Goal: Task Accomplishment & Management: Manage account settings

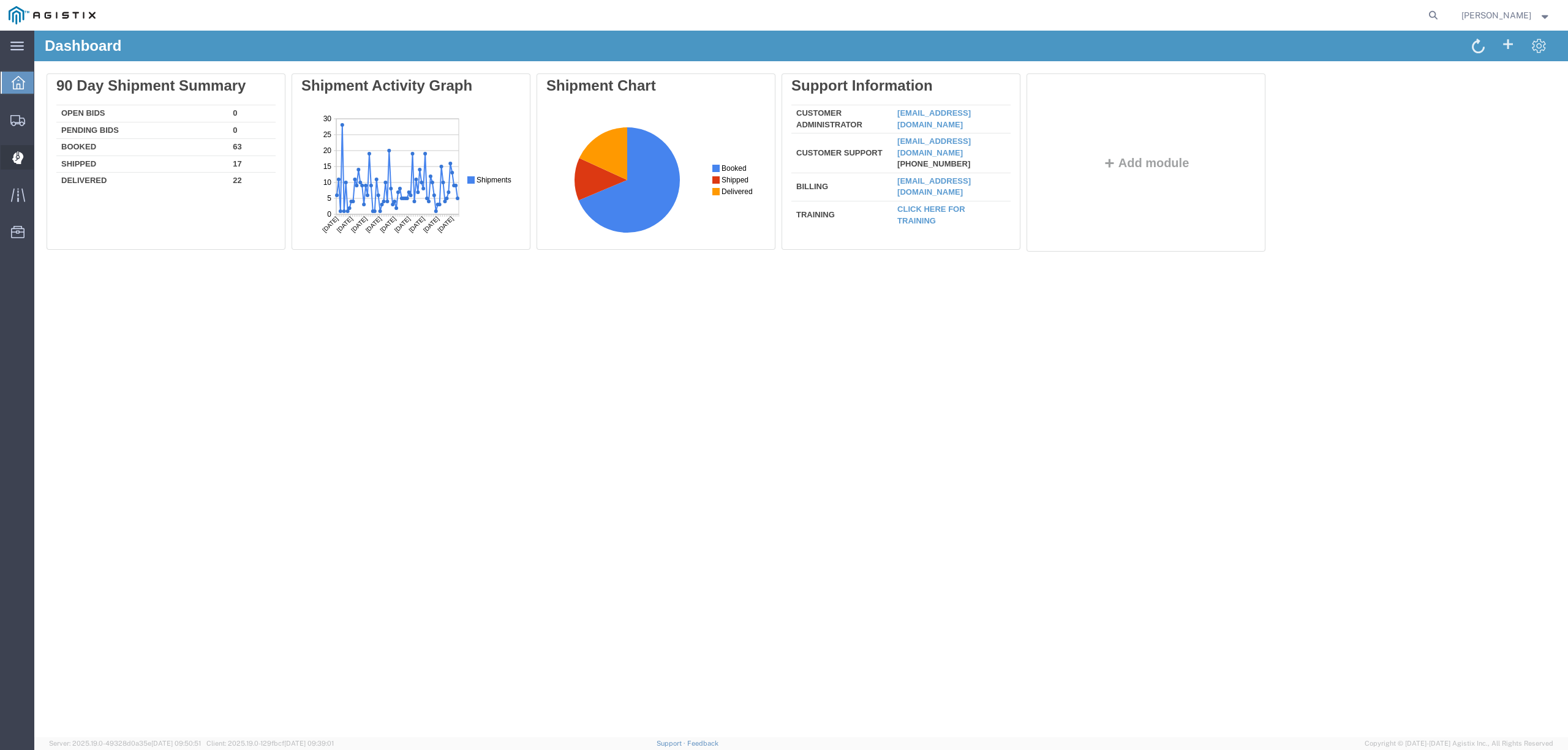
click at [42, 158] on span "Dispatch Manager" at bounding box center [38, 157] width 9 height 24
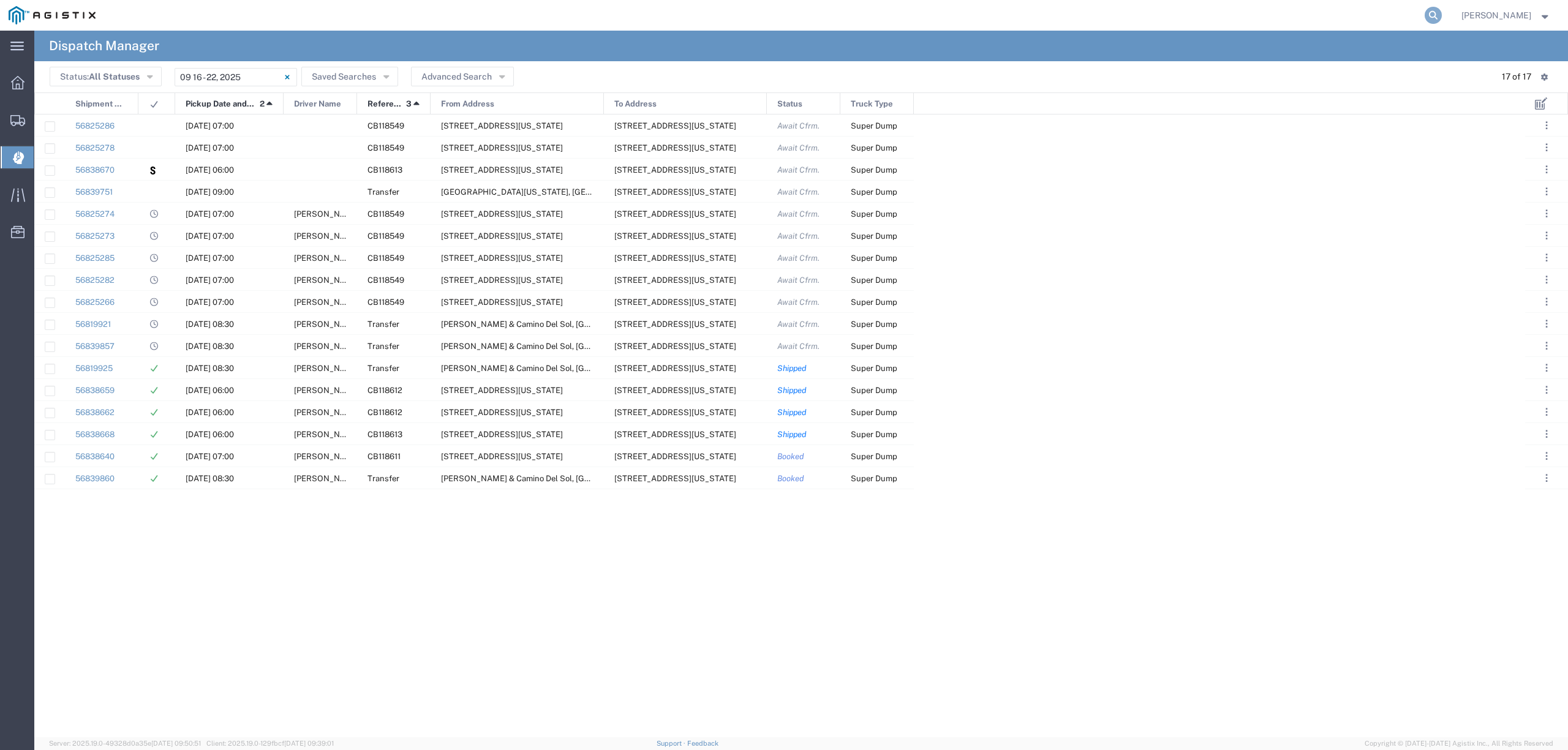
click at [1442, 11] on icon at bounding box center [1433, 15] width 17 height 17
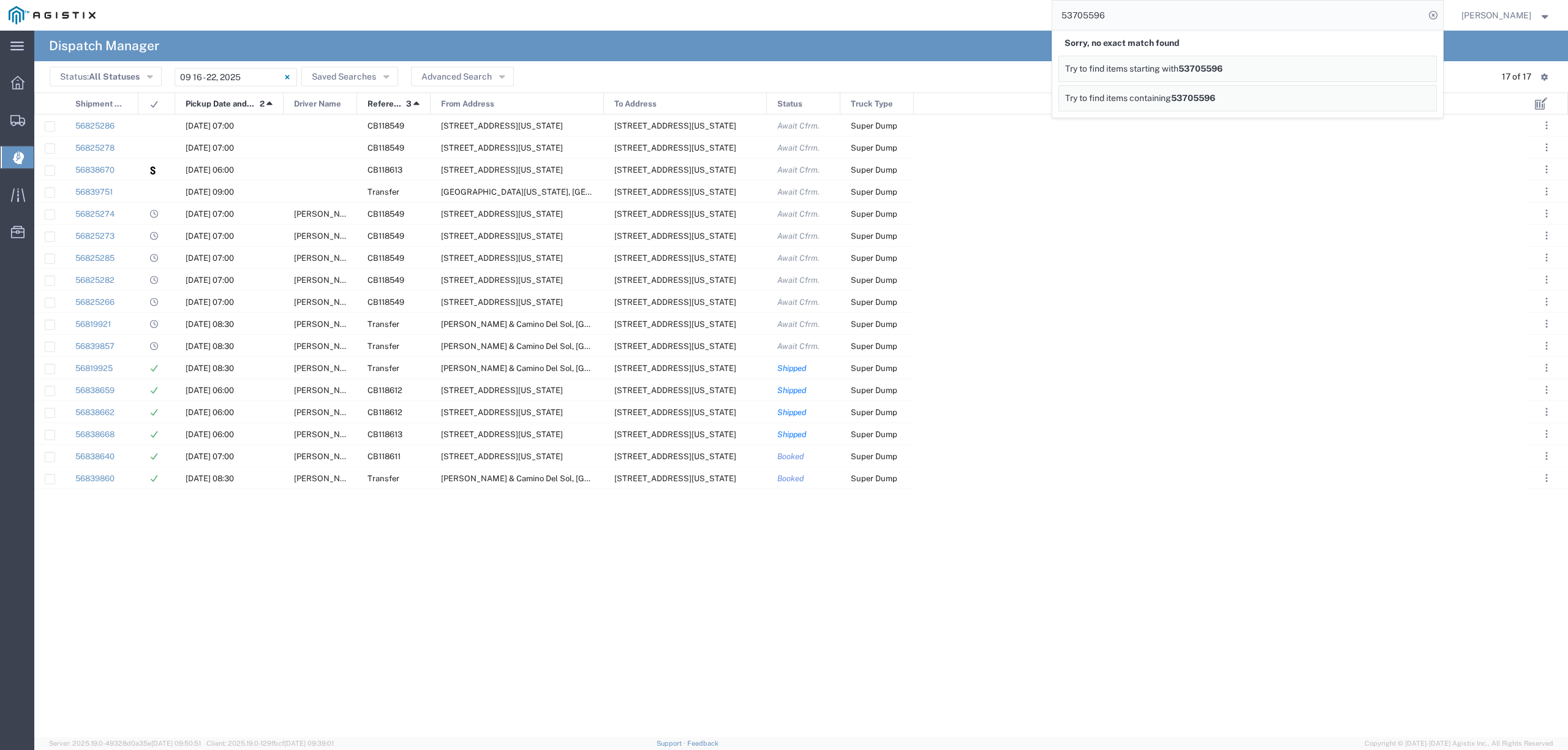
drag, startPoint x: 1155, startPoint y: 19, endPoint x: 1066, endPoint y: 21, distance: 89.0
click at [1066, 21] on input "53705596" at bounding box center [1238, 15] width 372 height 30
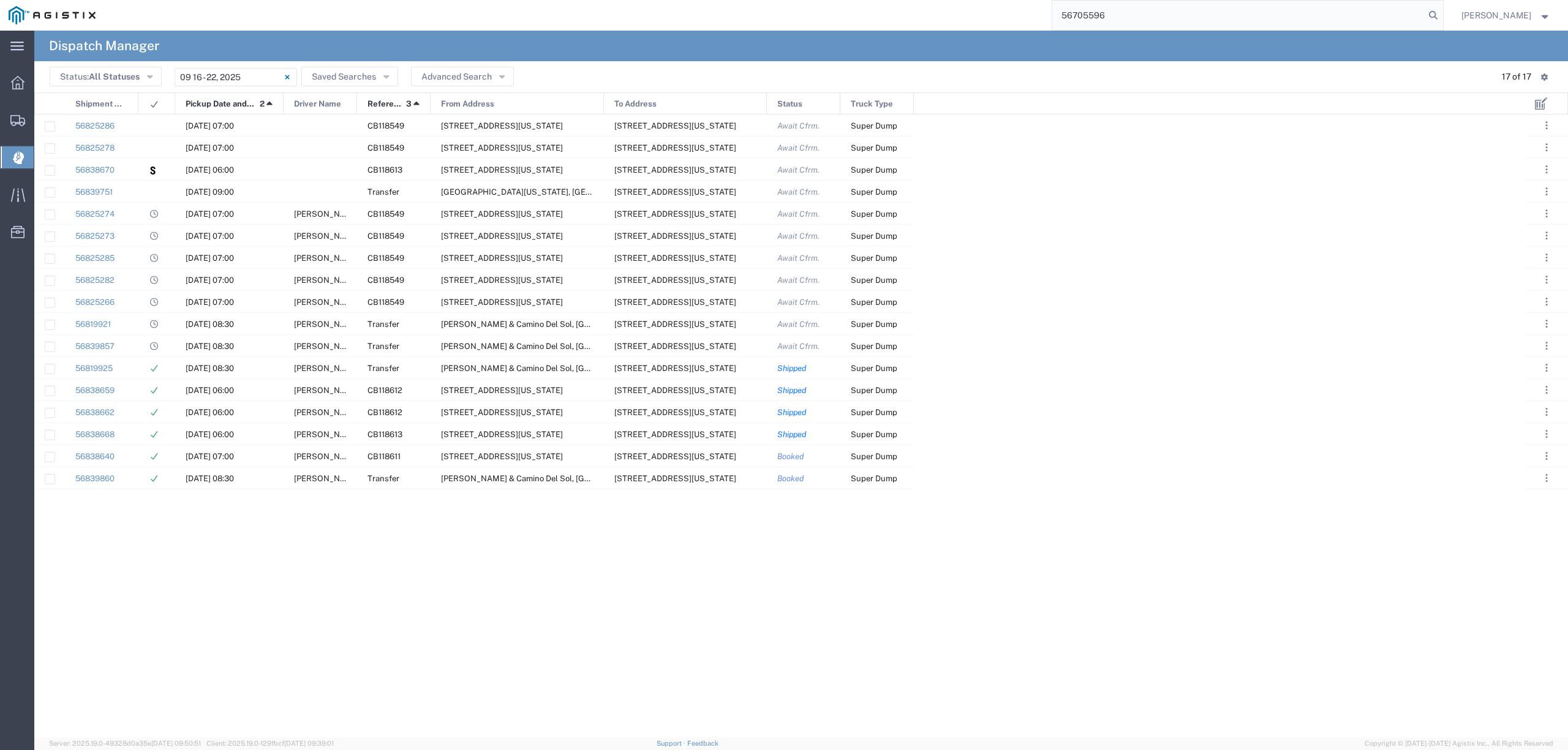
type input "56705596"
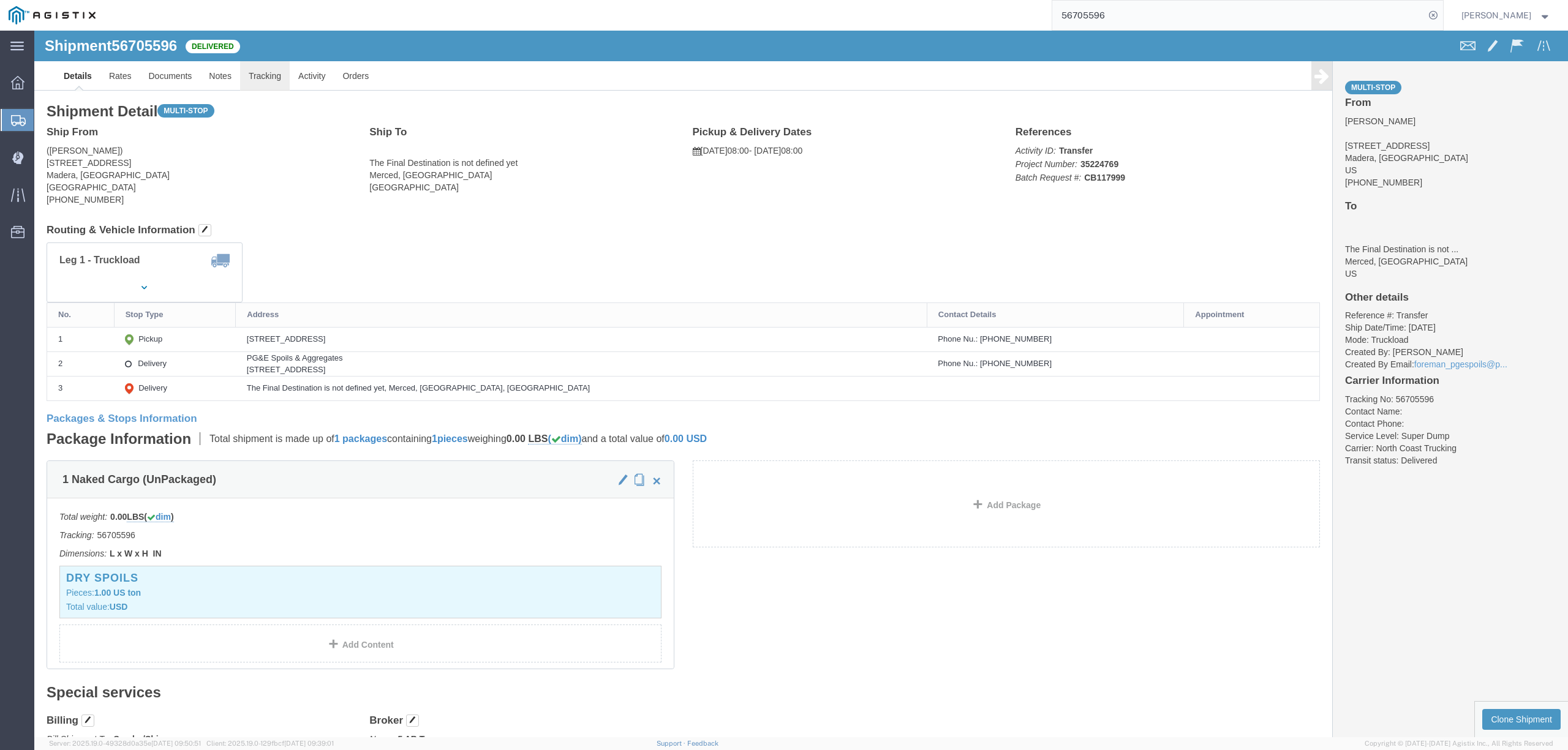
click link "Tracking"
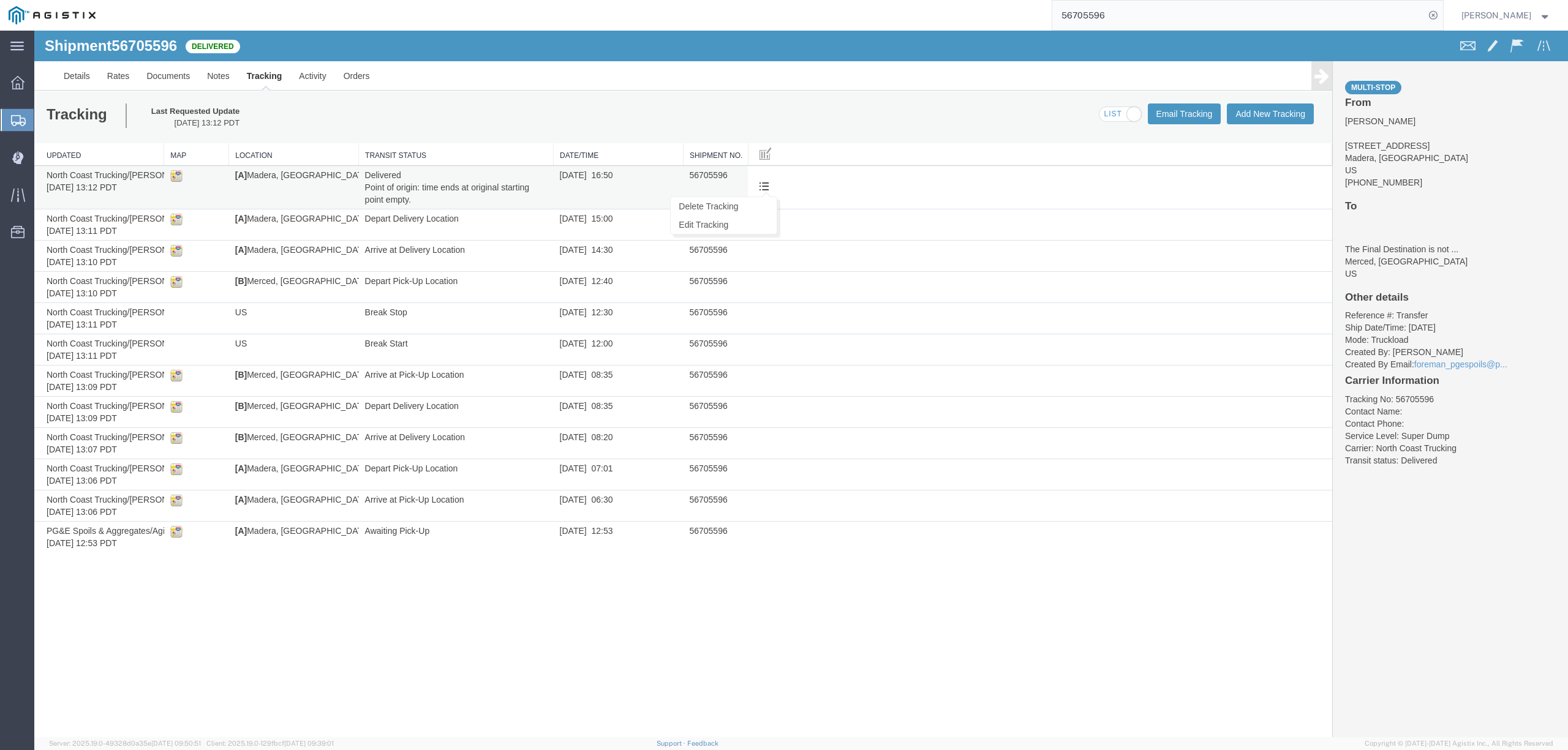
click at [768, 185] on span at bounding box center [764, 186] width 11 height 11
click at [736, 208] on link "Delete Tracking" at bounding box center [723, 206] width 106 height 18
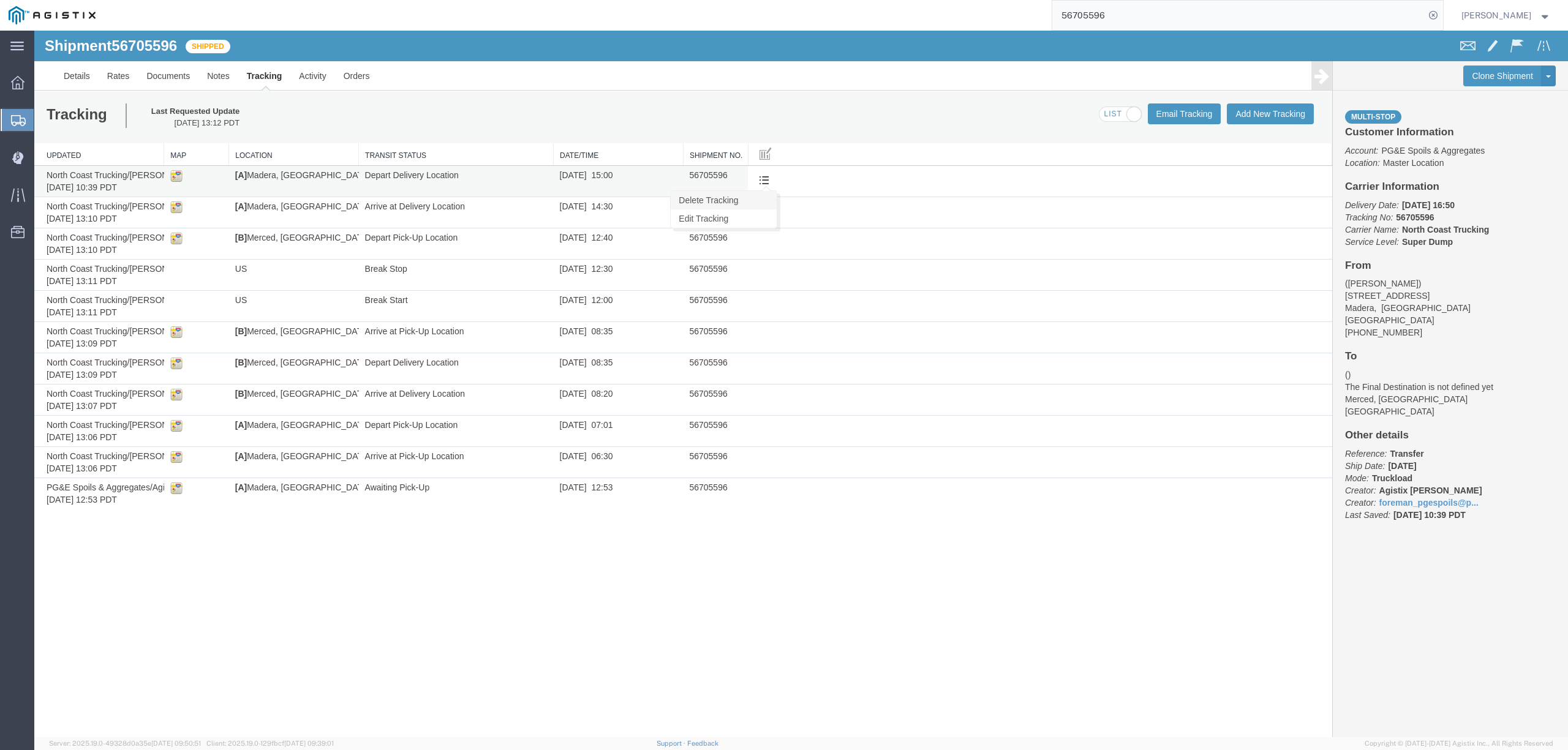
click at [758, 203] on link "Delete Tracking" at bounding box center [723, 200] width 106 height 18
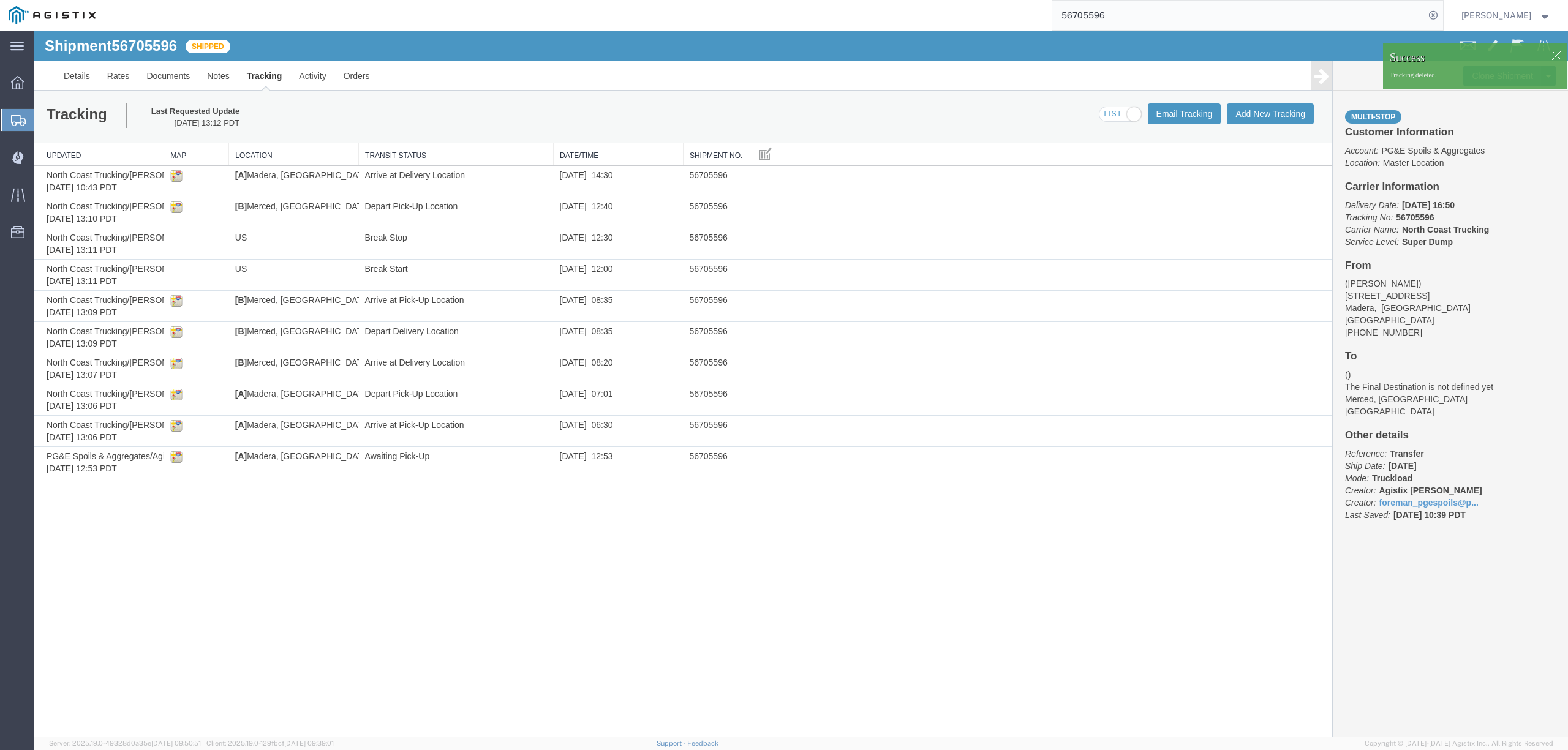
click at [772, 180] on button at bounding box center [764, 181] width 20 height 18
click at [700, 201] on link "Delete Tracking" at bounding box center [723, 200] width 106 height 18
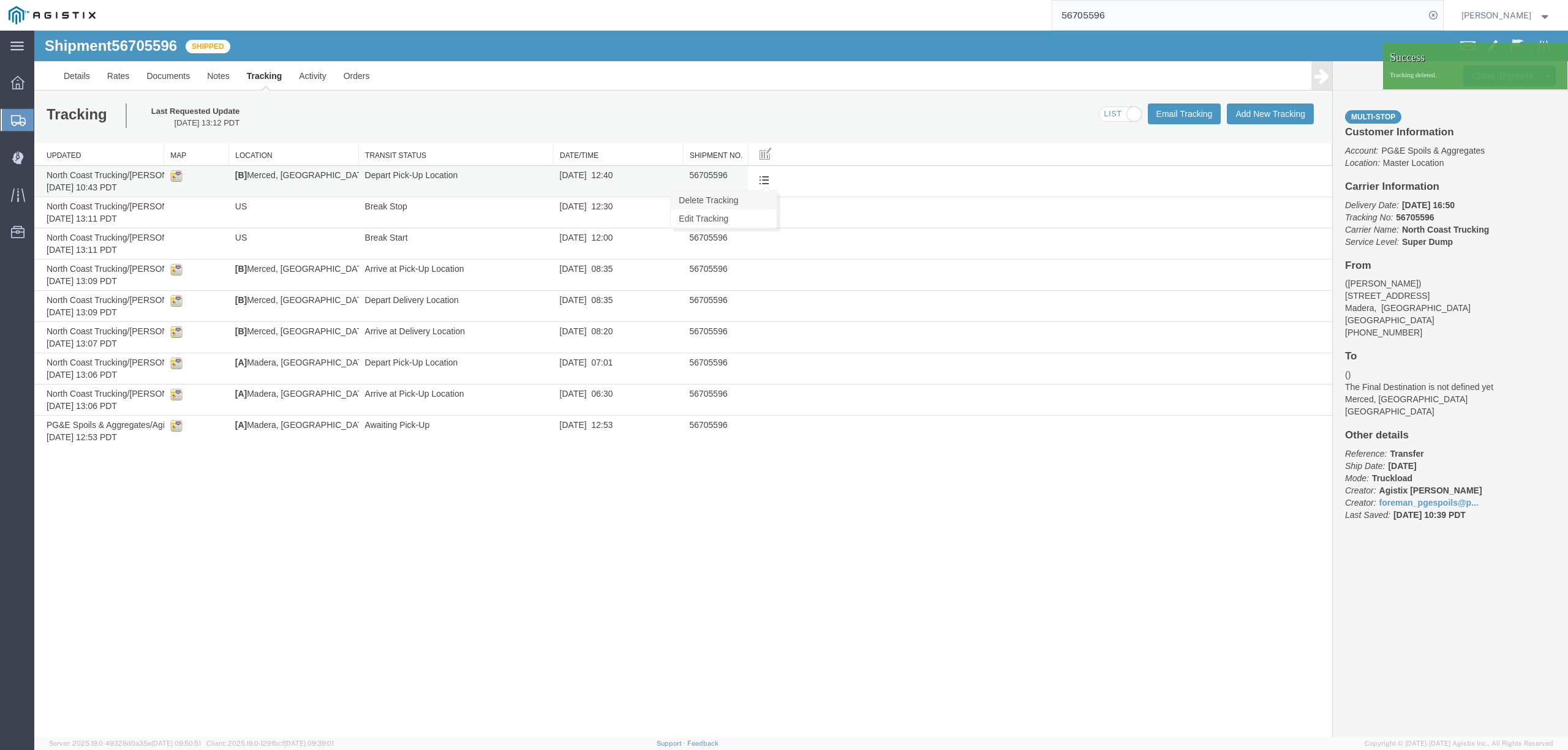
click at [706, 203] on link "Delete Tracking" at bounding box center [723, 200] width 106 height 18
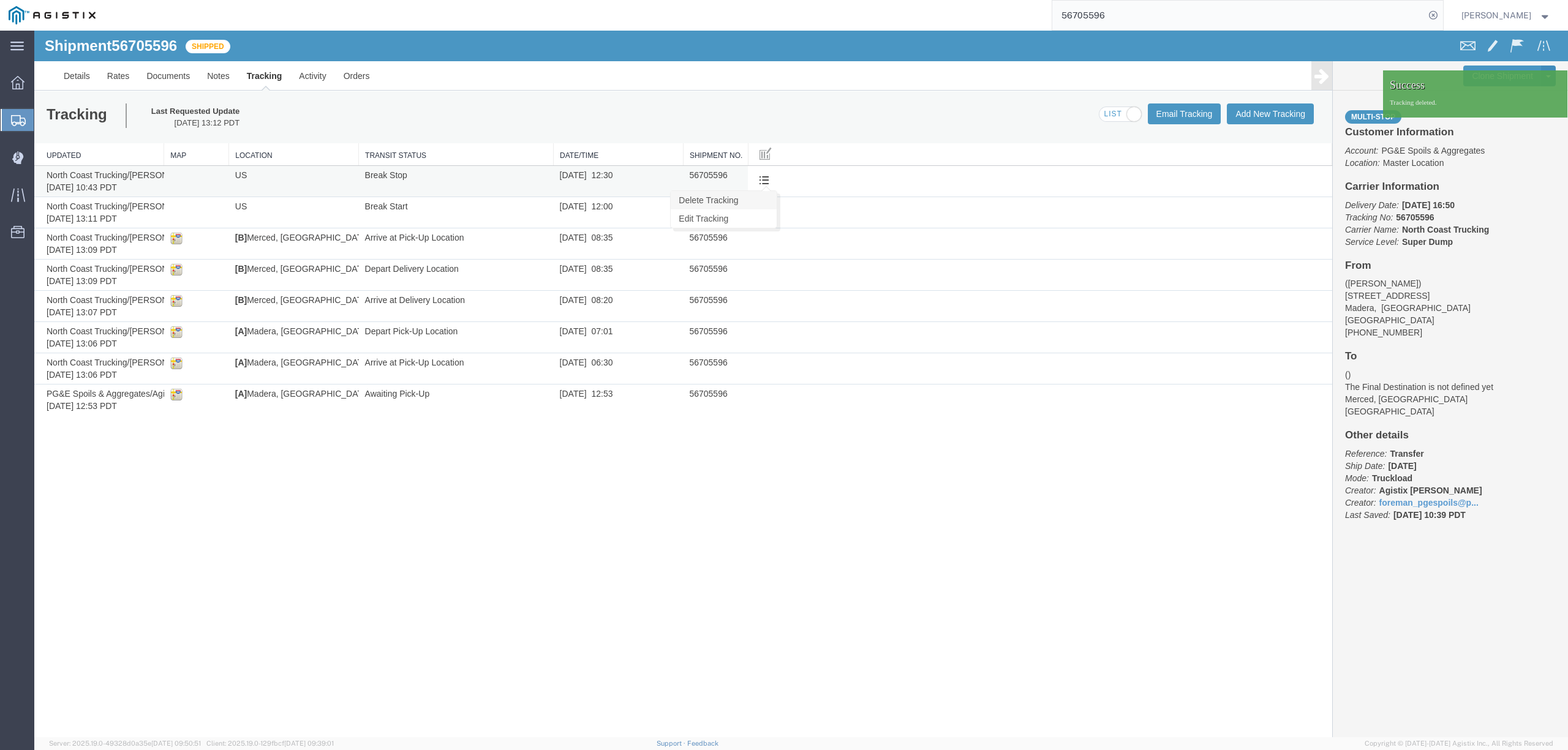
click at [735, 201] on link "Delete Tracking" at bounding box center [723, 200] width 106 height 18
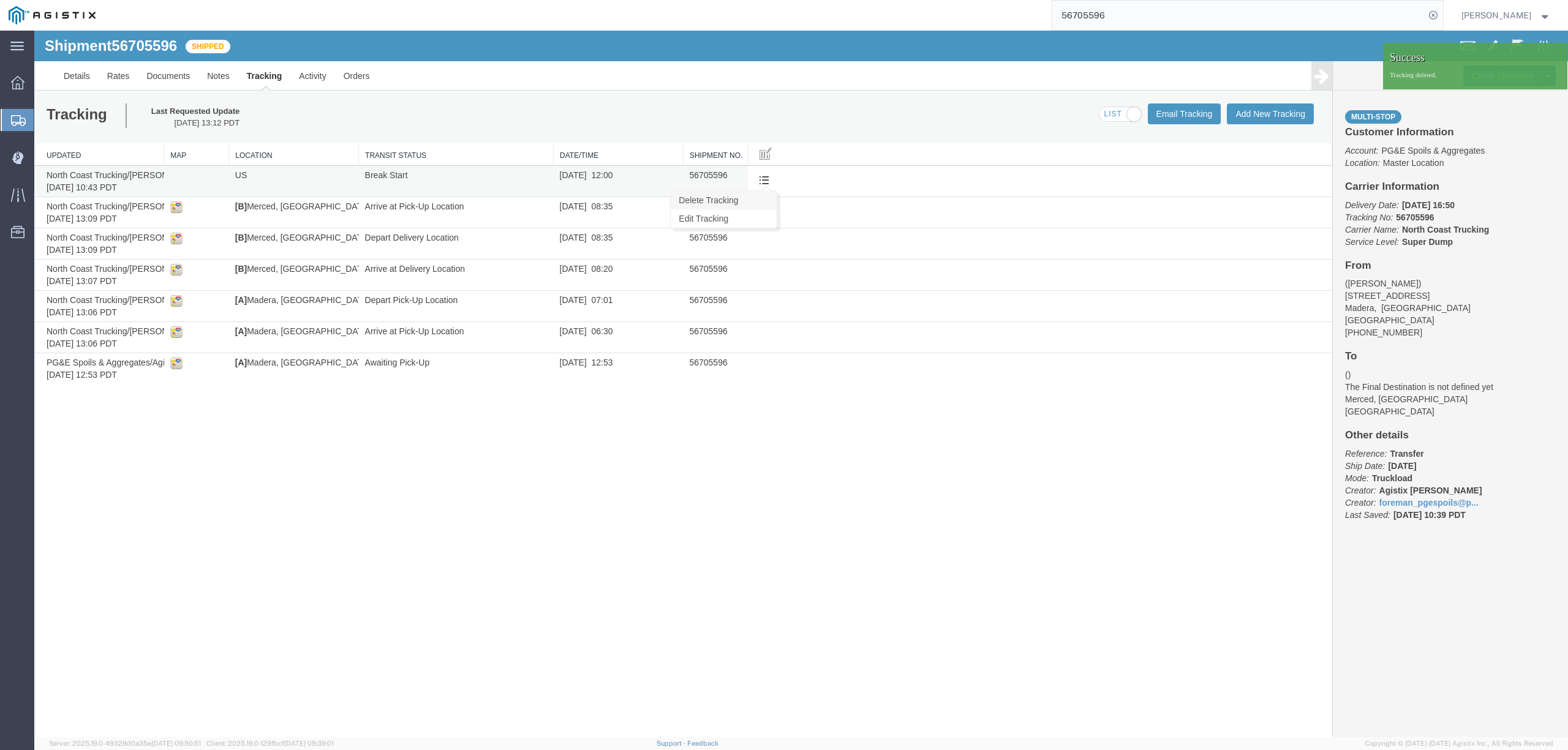
click at [714, 200] on link "Delete Tracking" at bounding box center [723, 200] width 106 height 18
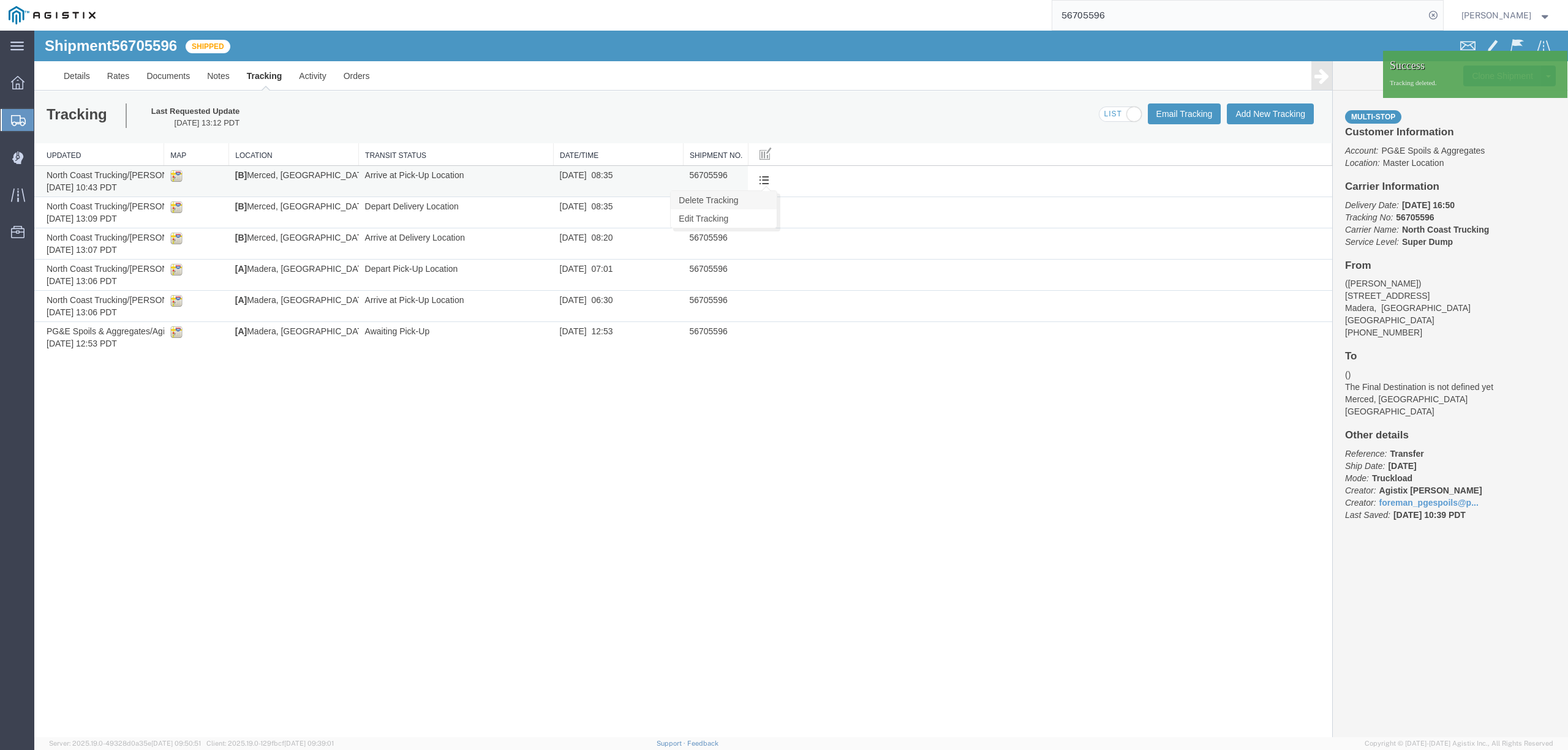
click at [733, 204] on link "Delete Tracking" at bounding box center [723, 200] width 106 height 18
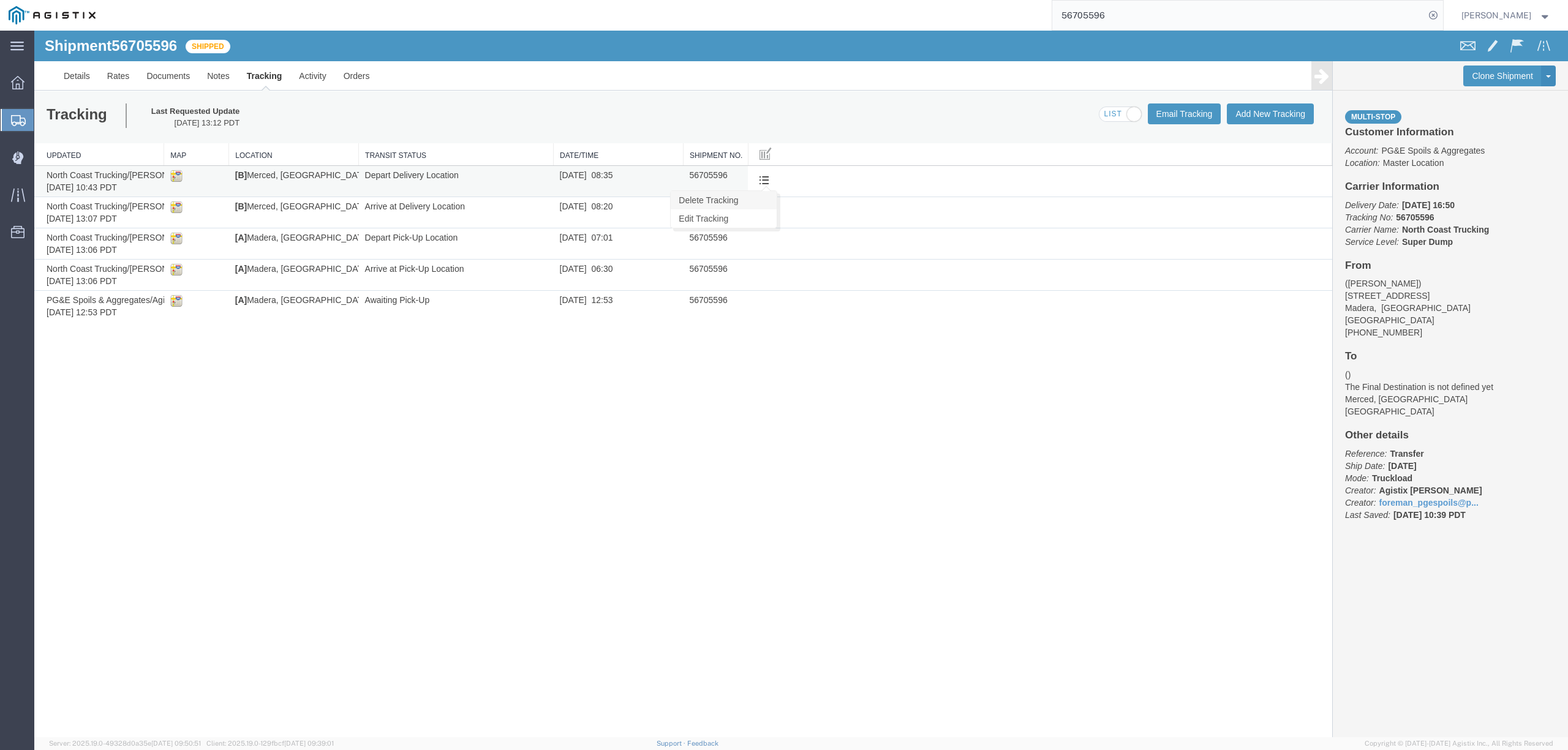
click at [727, 201] on link "Delete Tracking" at bounding box center [723, 200] width 106 height 18
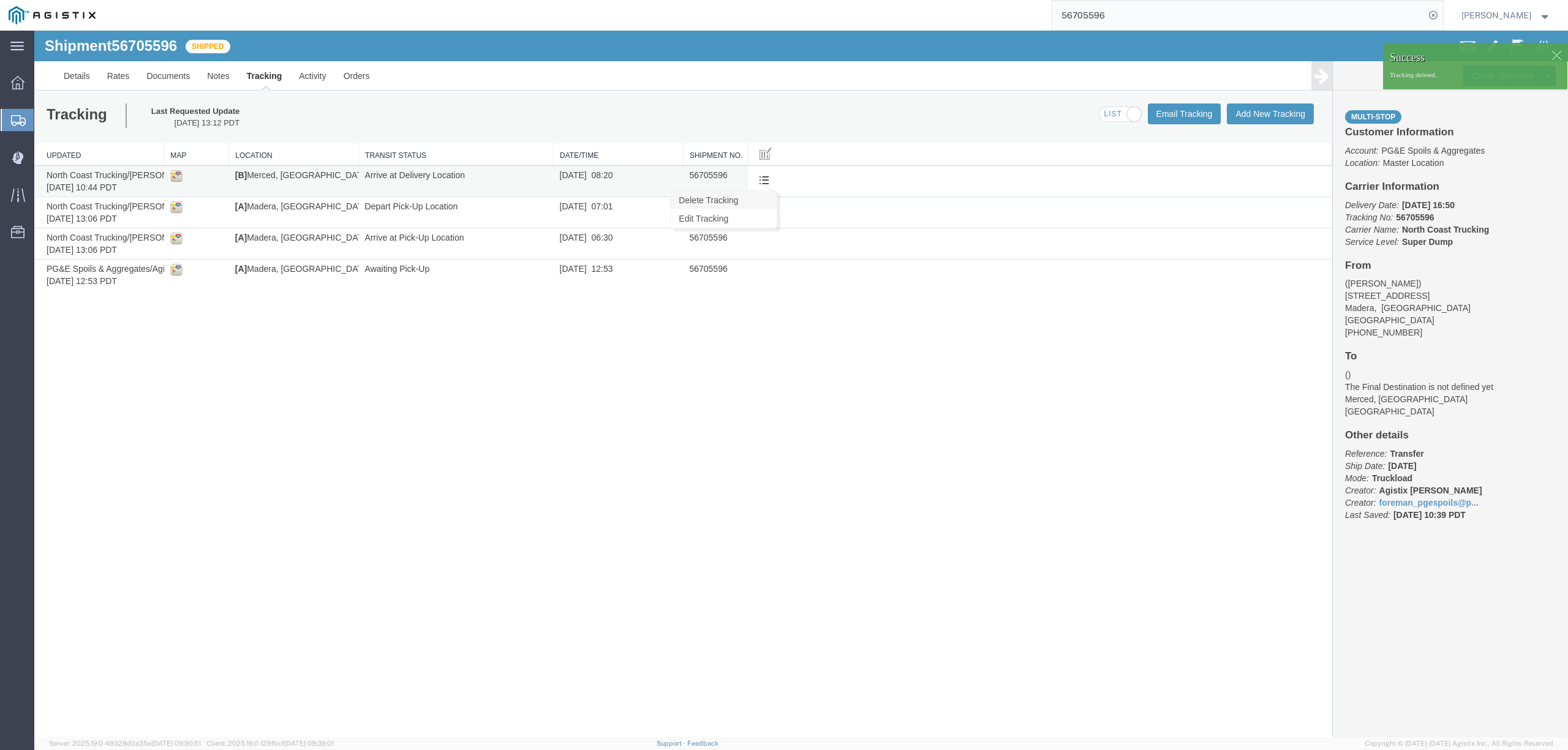
click at [727, 201] on link "Delete Tracking" at bounding box center [723, 200] width 106 height 18
click at [747, 197] on link "Delete Tracking" at bounding box center [723, 200] width 106 height 18
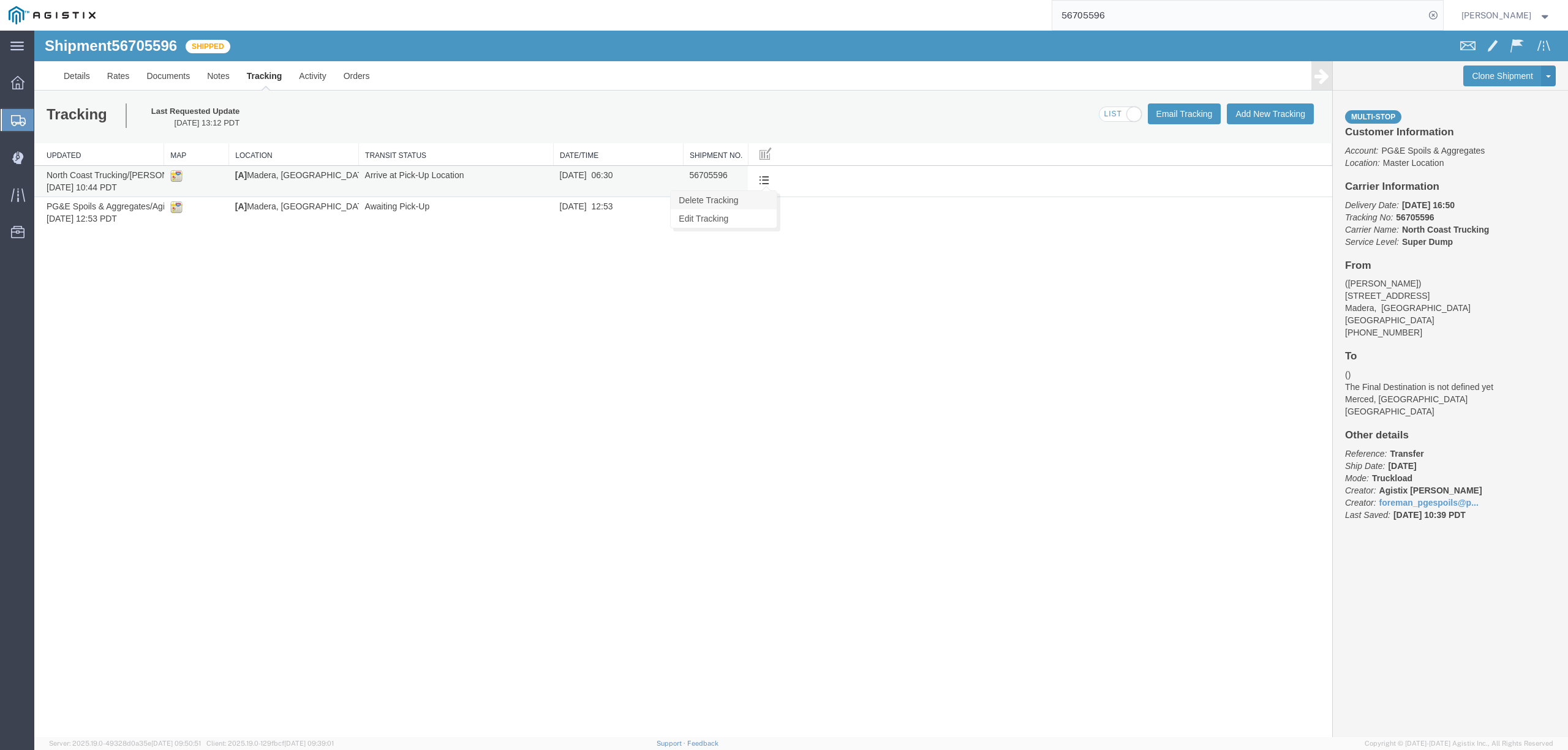
click at [721, 202] on link "Delete Tracking" at bounding box center [723, 200] width 106 height 18
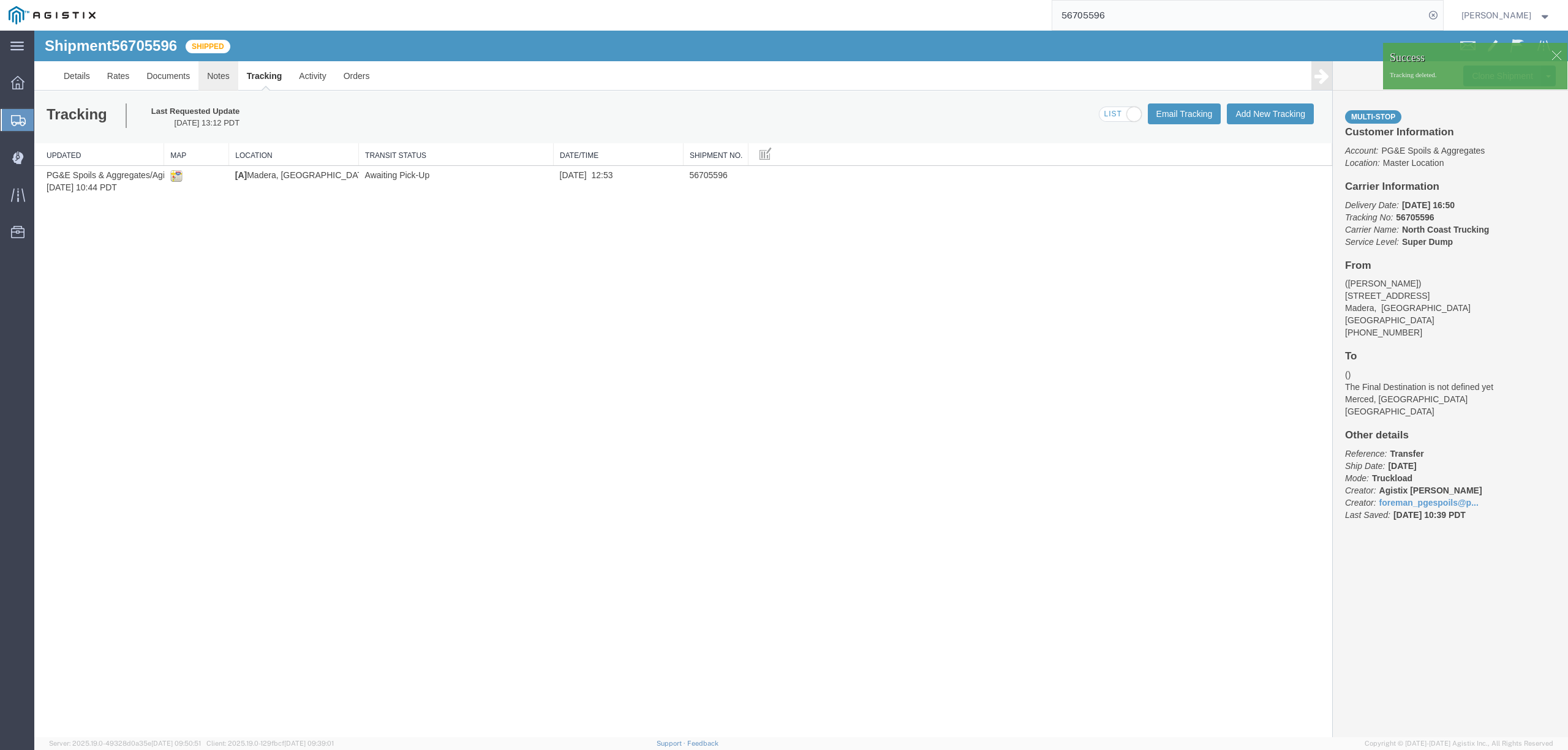
click at [221, 71] on link "Notes" at bounding box center [217, 76] width 39 height 30
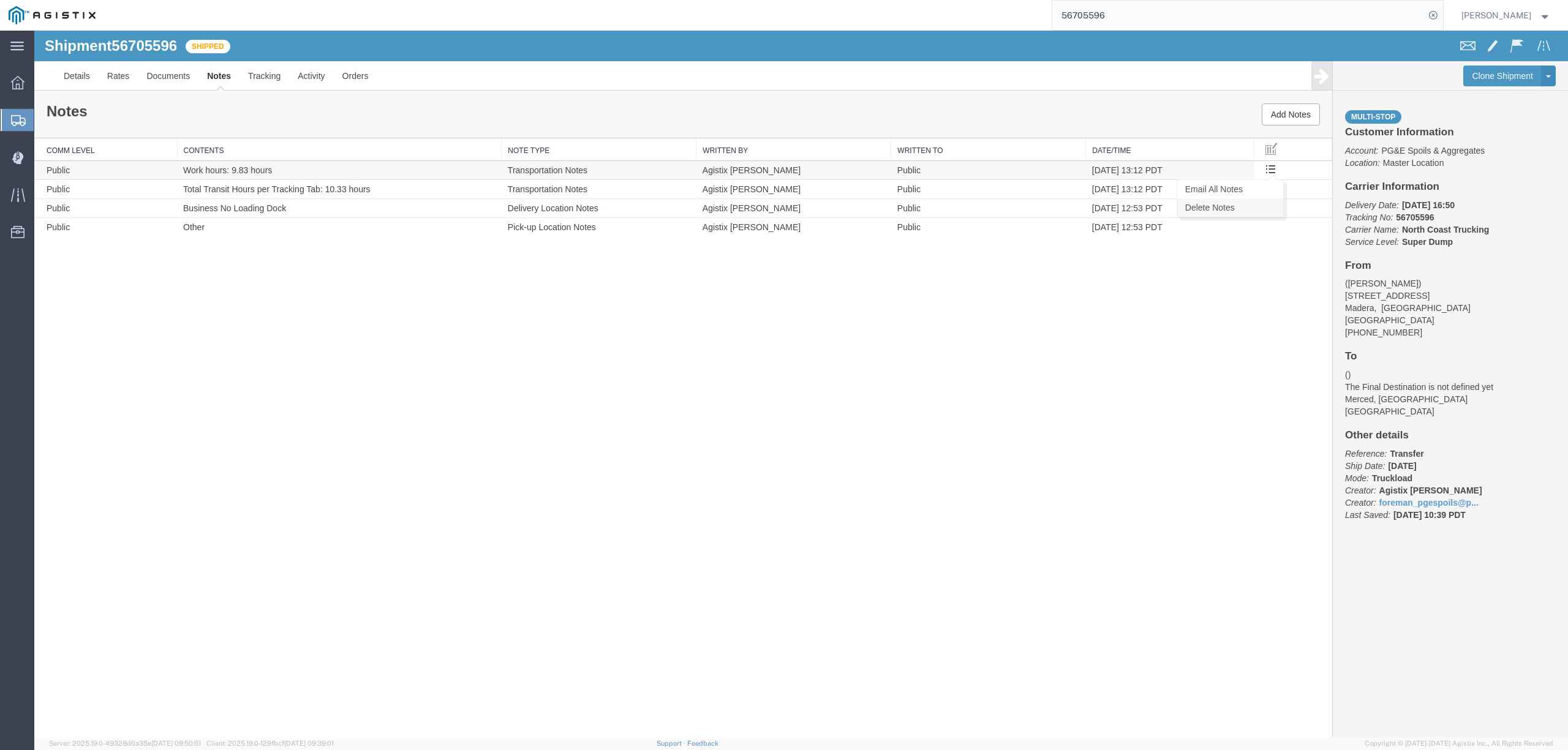
click at [1225, 212] on link "Delete Notes" at bounding box center [1230, 207] width 106 height 18
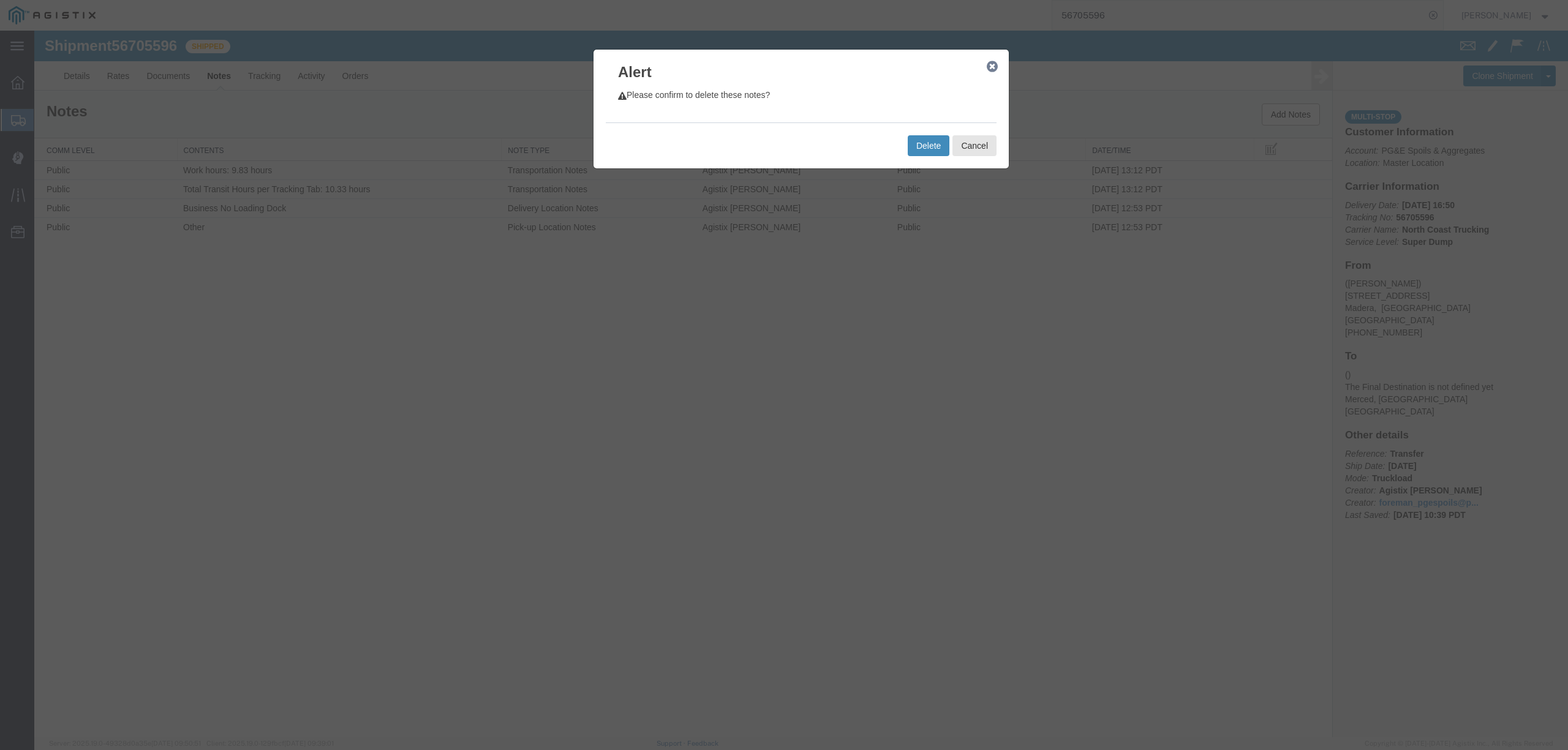
click at [923, 144] on button "Delete" at bounding box center [928, 146] width 41 height 21
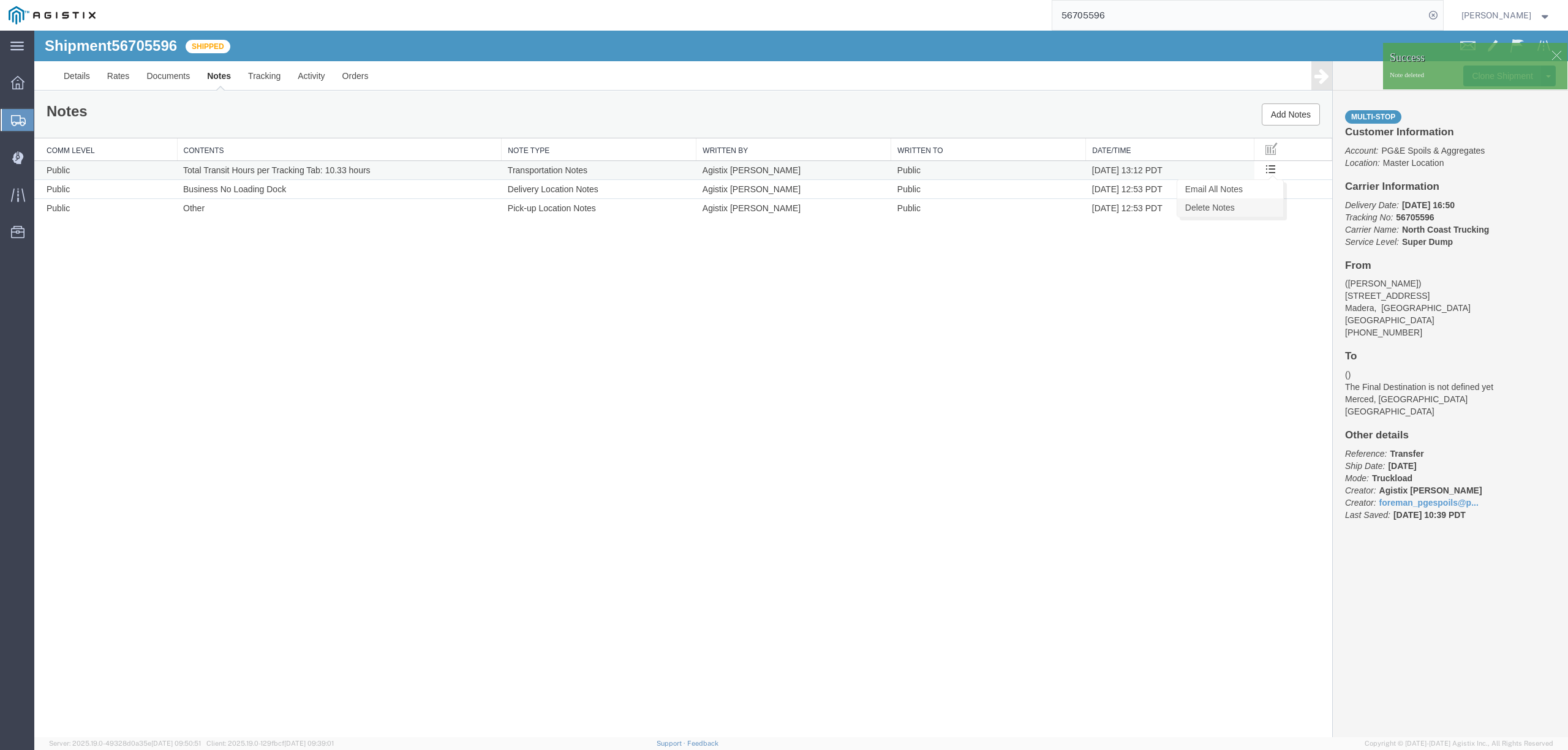
click at [1222, 207] on link "Delete Notes" at bounding box center [1230, 207] width 106 height 18
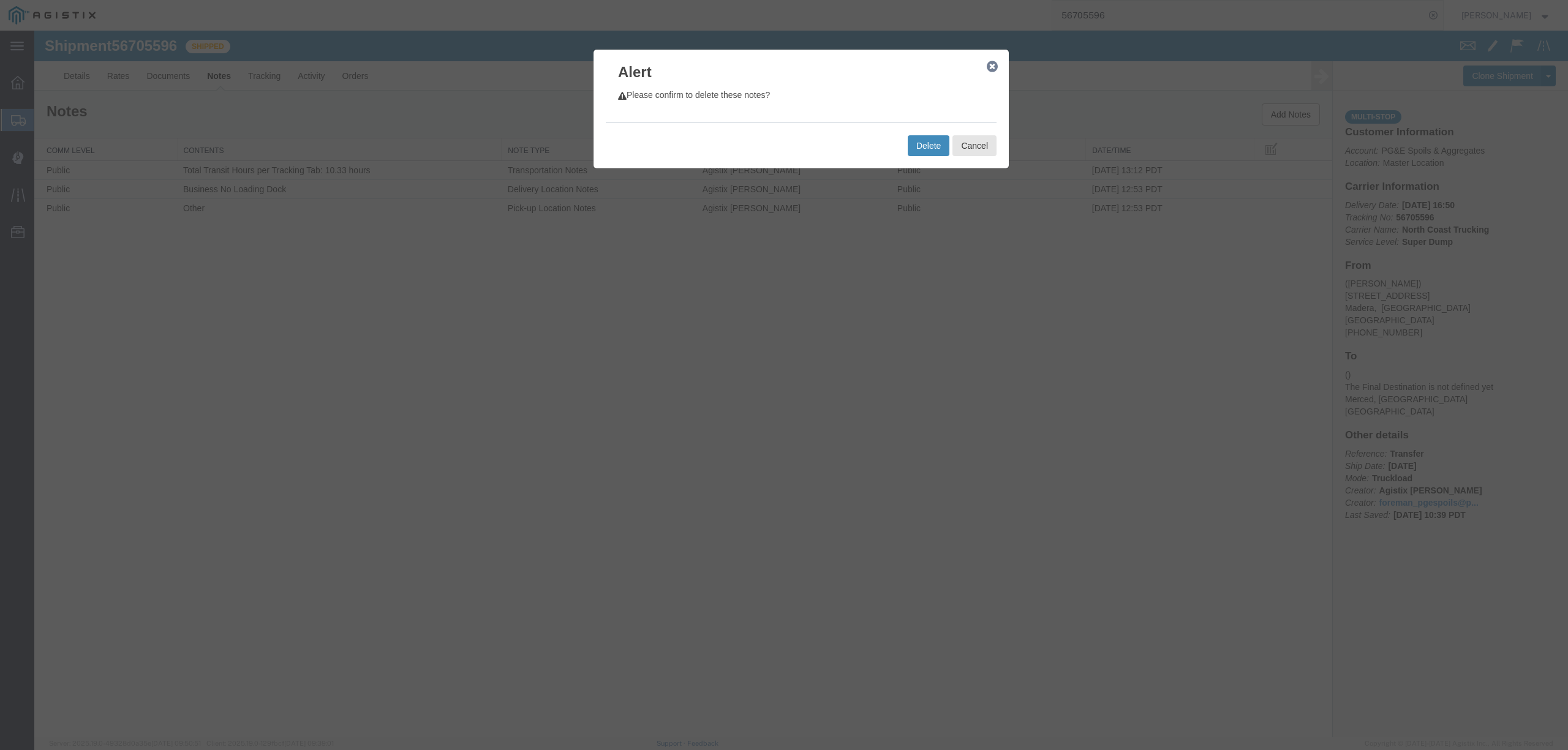
click at [933, 151] on button "Delete" at bounding box center [928, 146] width 41 height 21
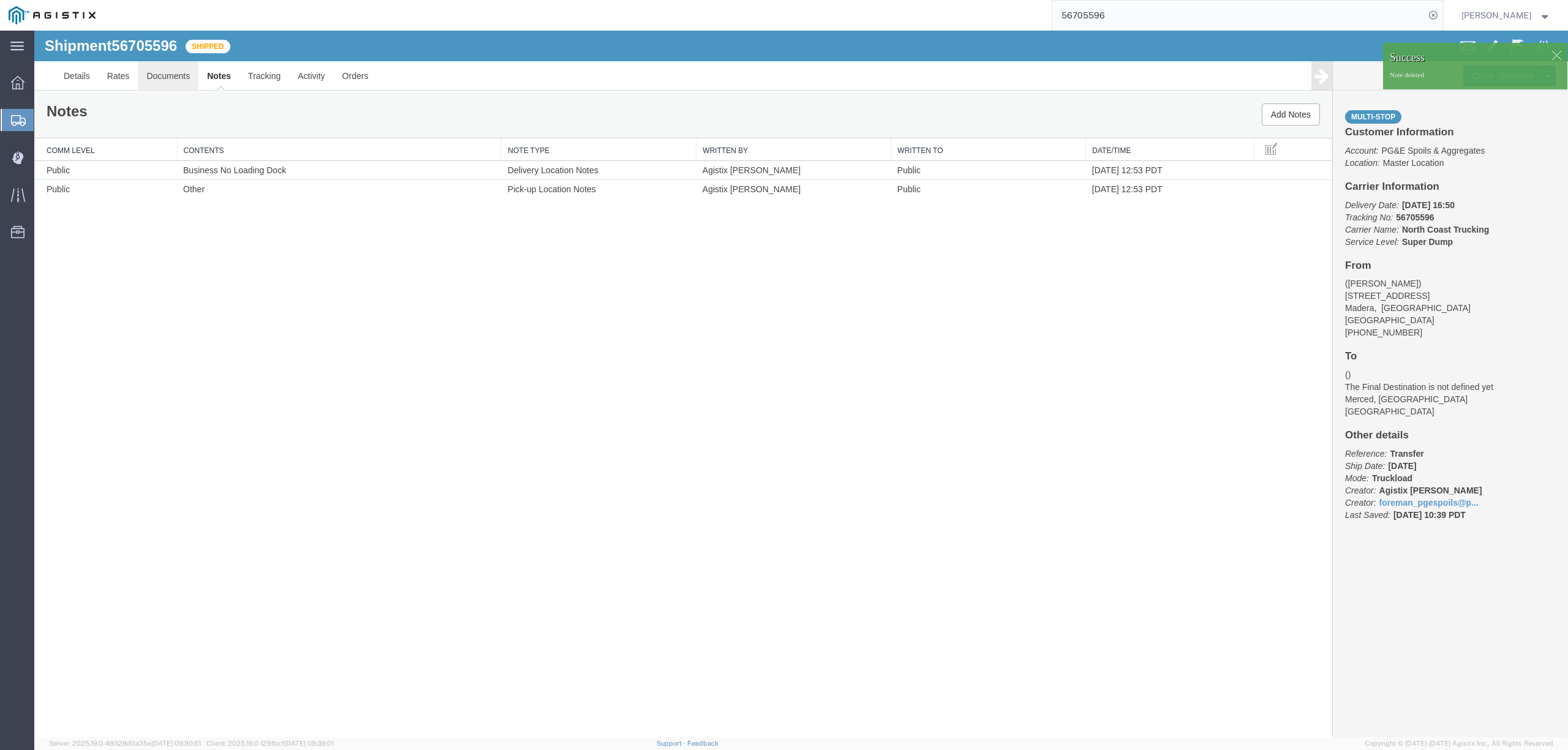
click at [156, 75] on link "Documents" at bounding box center [167, 76] width 61 height 30
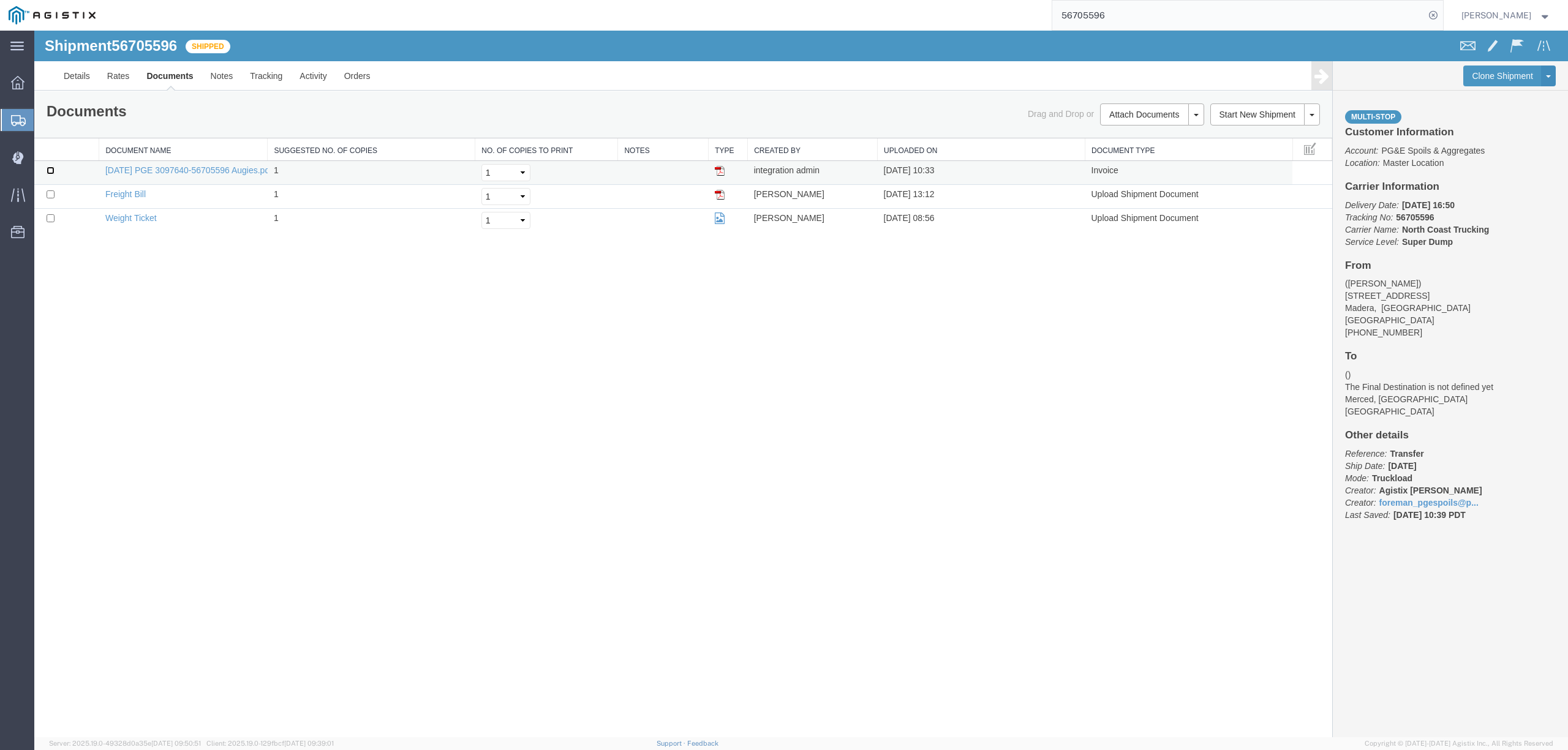
click at [51, 169] on input "checkbox" at bounding box center [50, 170] width 8 height 8
checkbox input "true"
click at [51, 194] on input "checkbox" at bounding box center [50, 194] width 8 height 8
checkbox input "true"
click at [47, 216] on input "checkbox" at bounding box center [50, 218] width 8 height 8
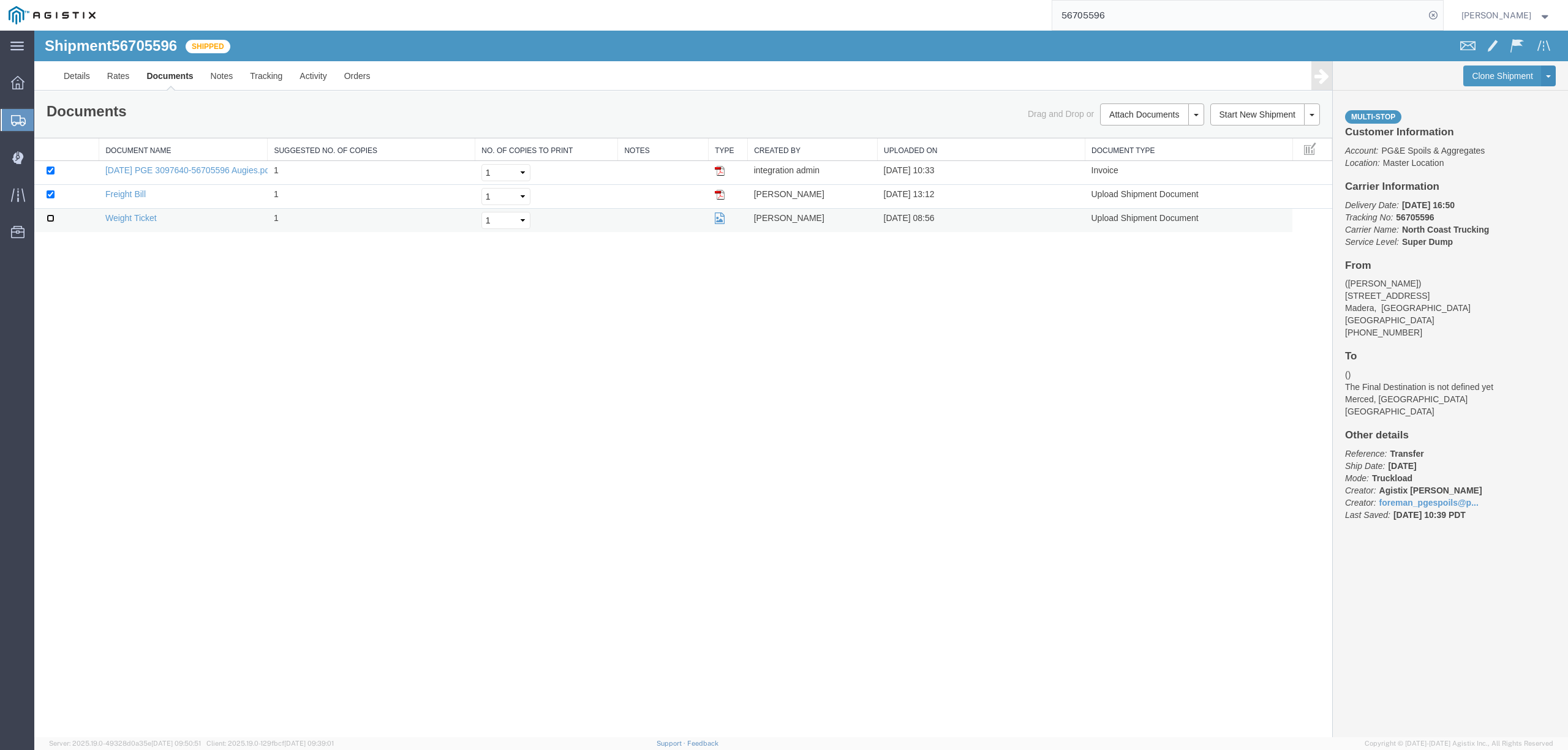
checkbox input "true"
click at [47, 169] on input "checkbox" at bounding box center [50, 170] width 8 height 8
checkbox input "false"
click at [1152, 172] on link "Remove Documents" at bounding box center [1150, 171] width 107 height 18
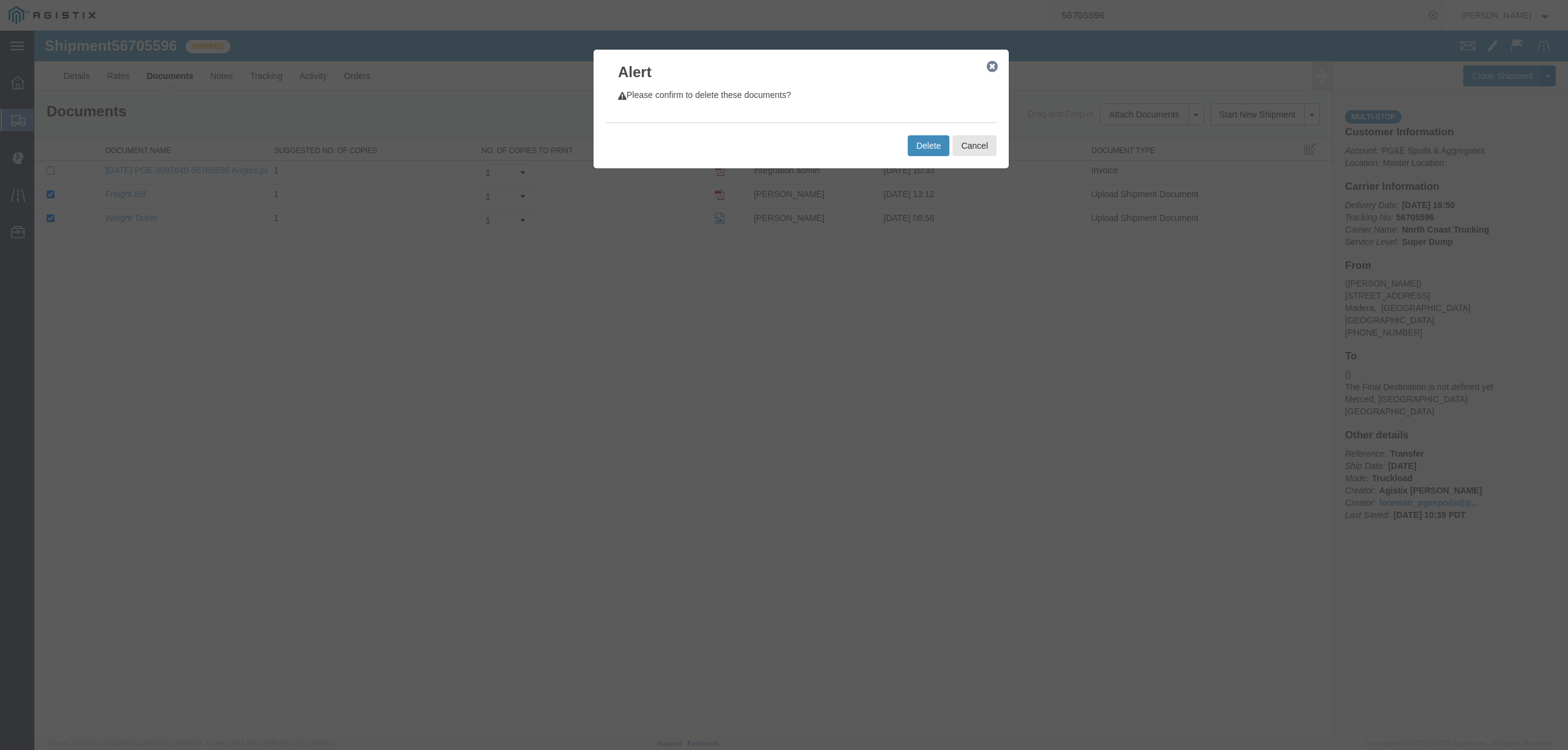
click at [932, 138] on button "Delete" at bounding box center [928, 146] width 41 height 21
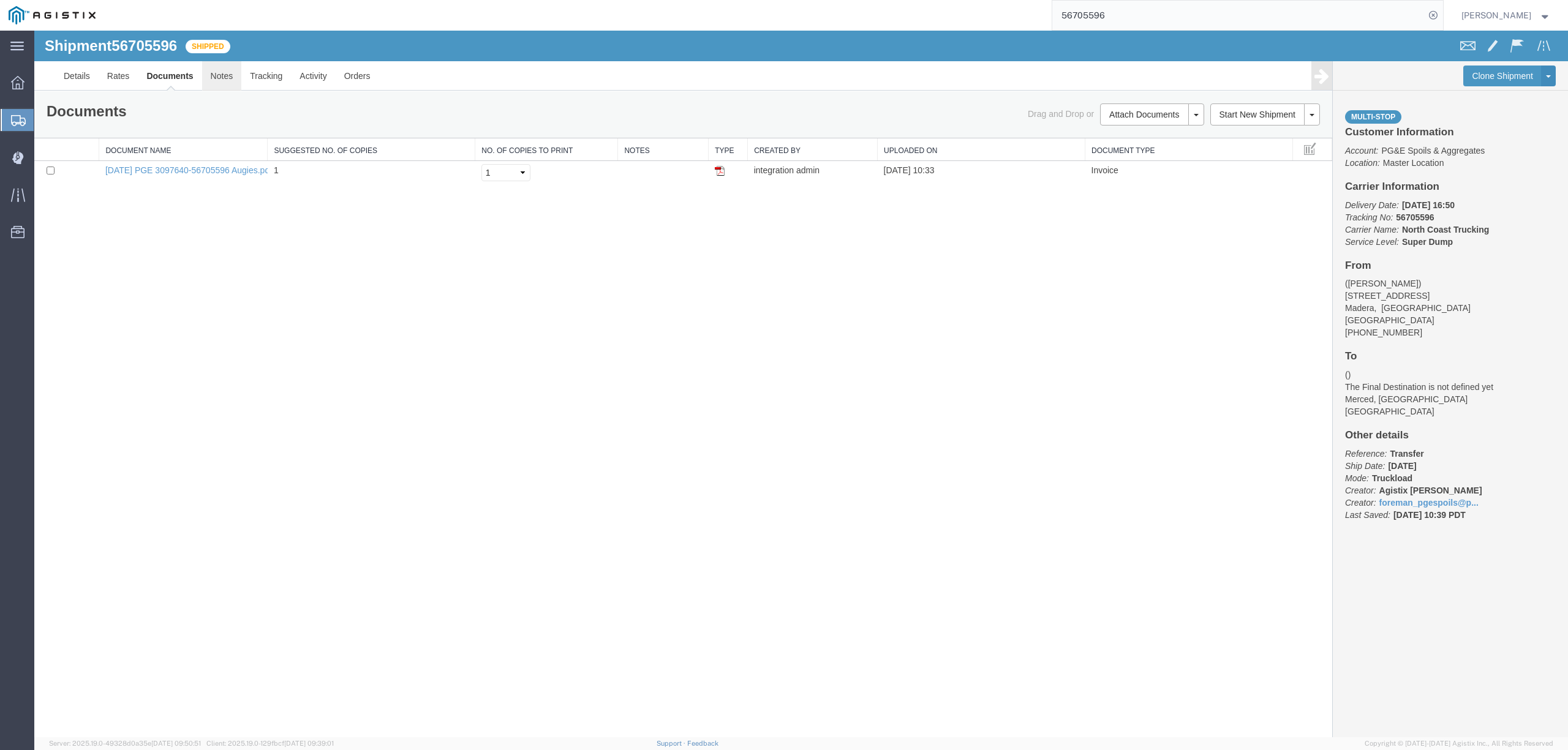
click at [228, 81] on link "Notes" at bounding box center [221, 76] width 39 height 30
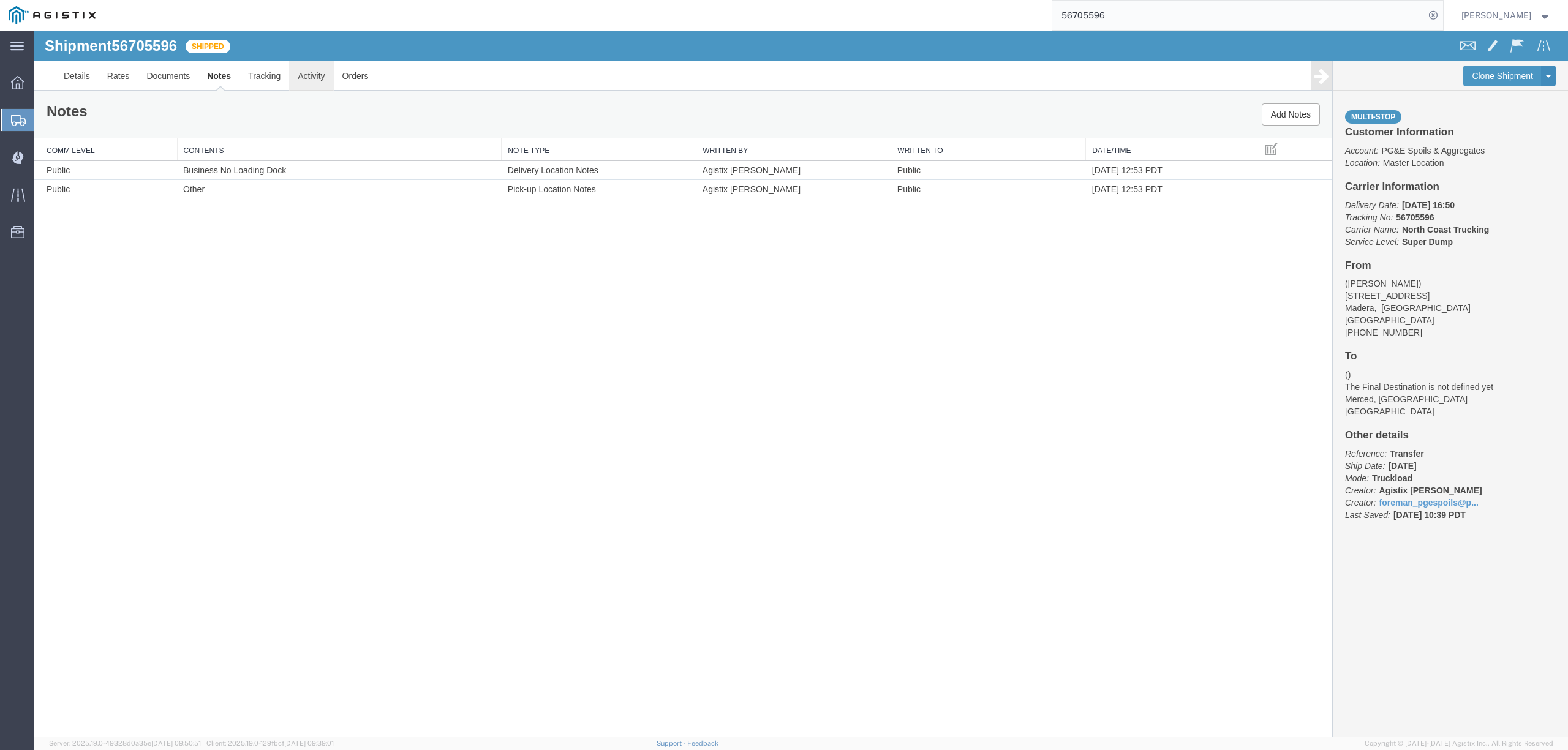
click at [329, 77] on link "Activity" at bounding box center [312, 76] width 44 height 30
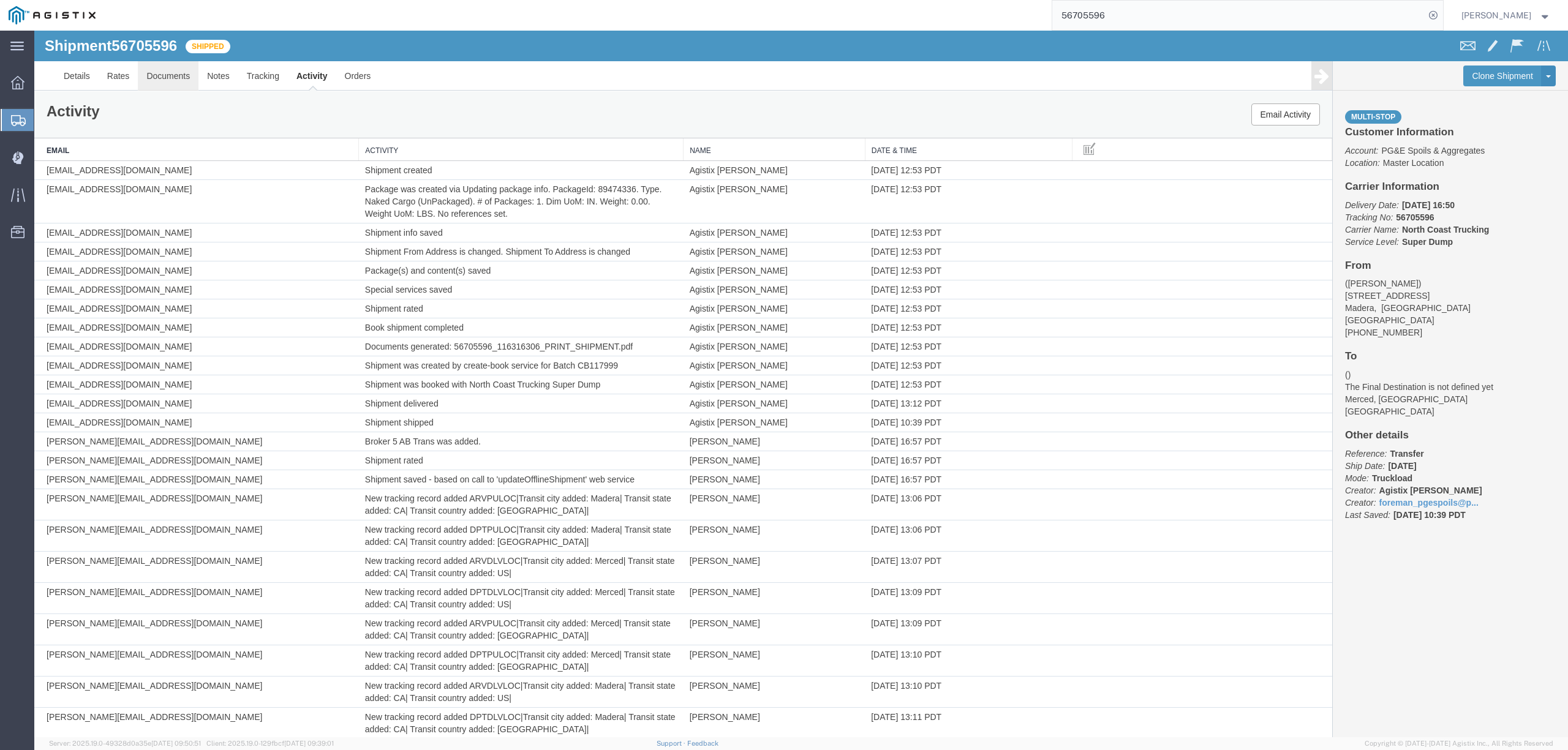
click at [185, 76] on link "Documents" at bounding box center [167, 76] width 61 height 30
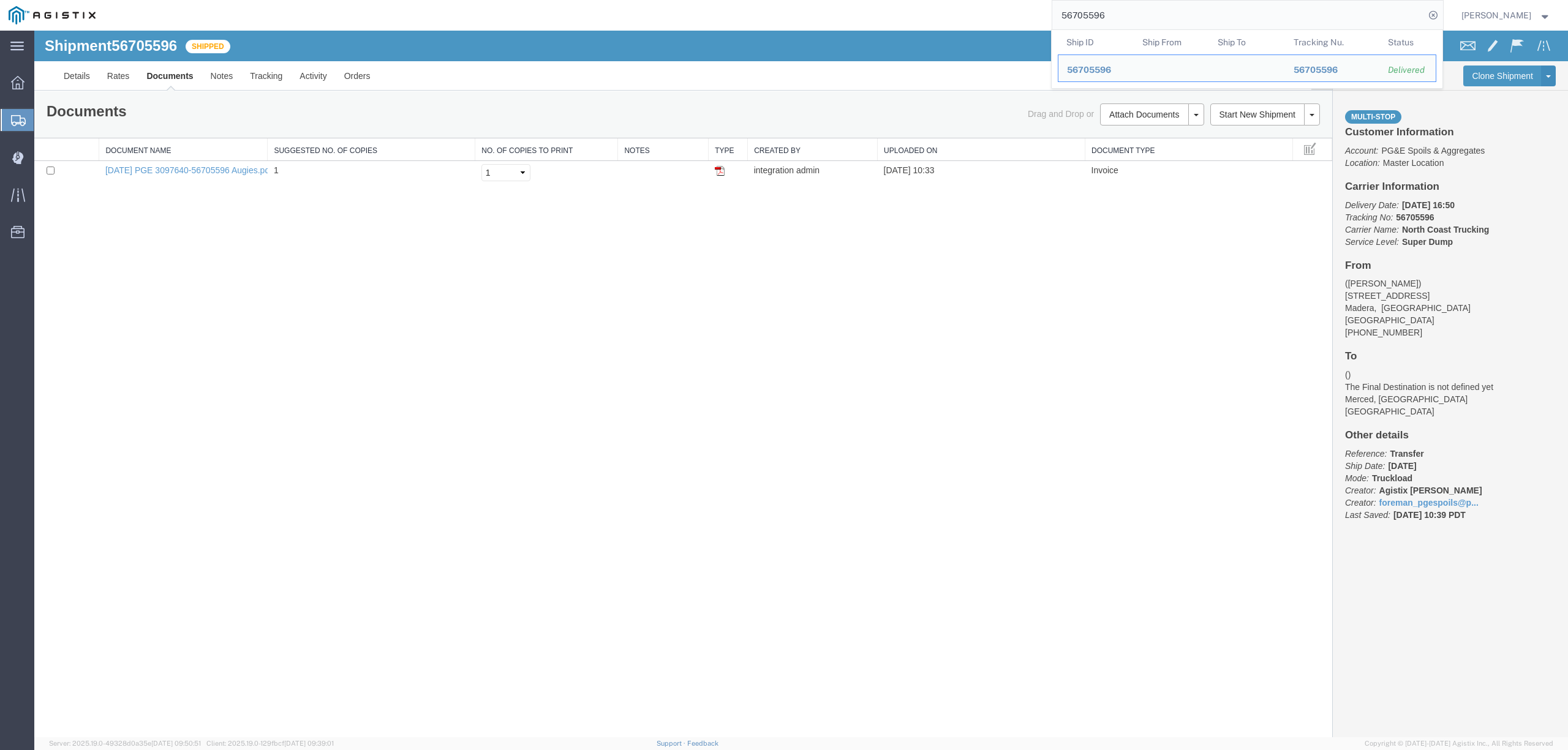
click at [1122, 17] on input "56705596" at bounding box center [1238, 15] width 372 height 30
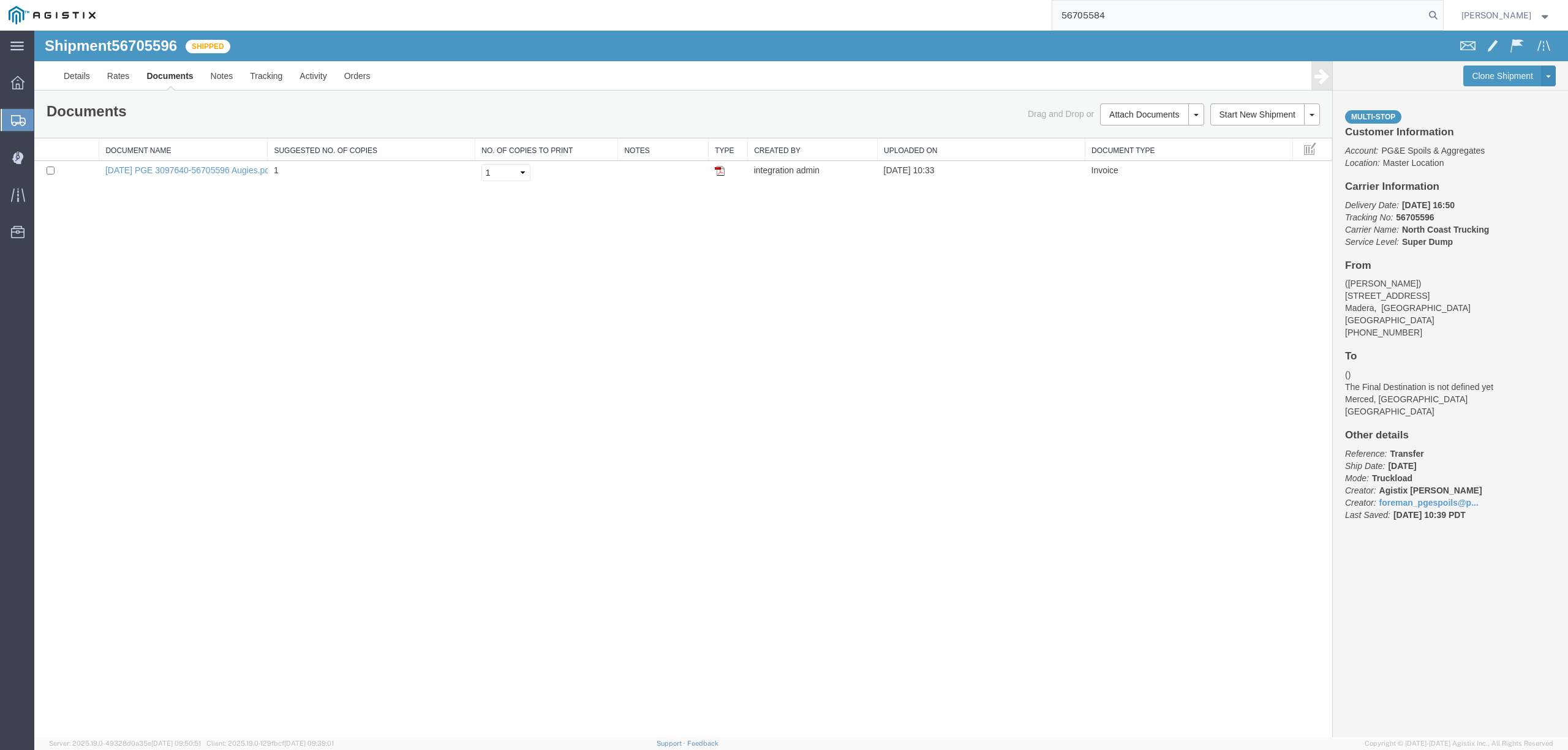
type input "56705584"
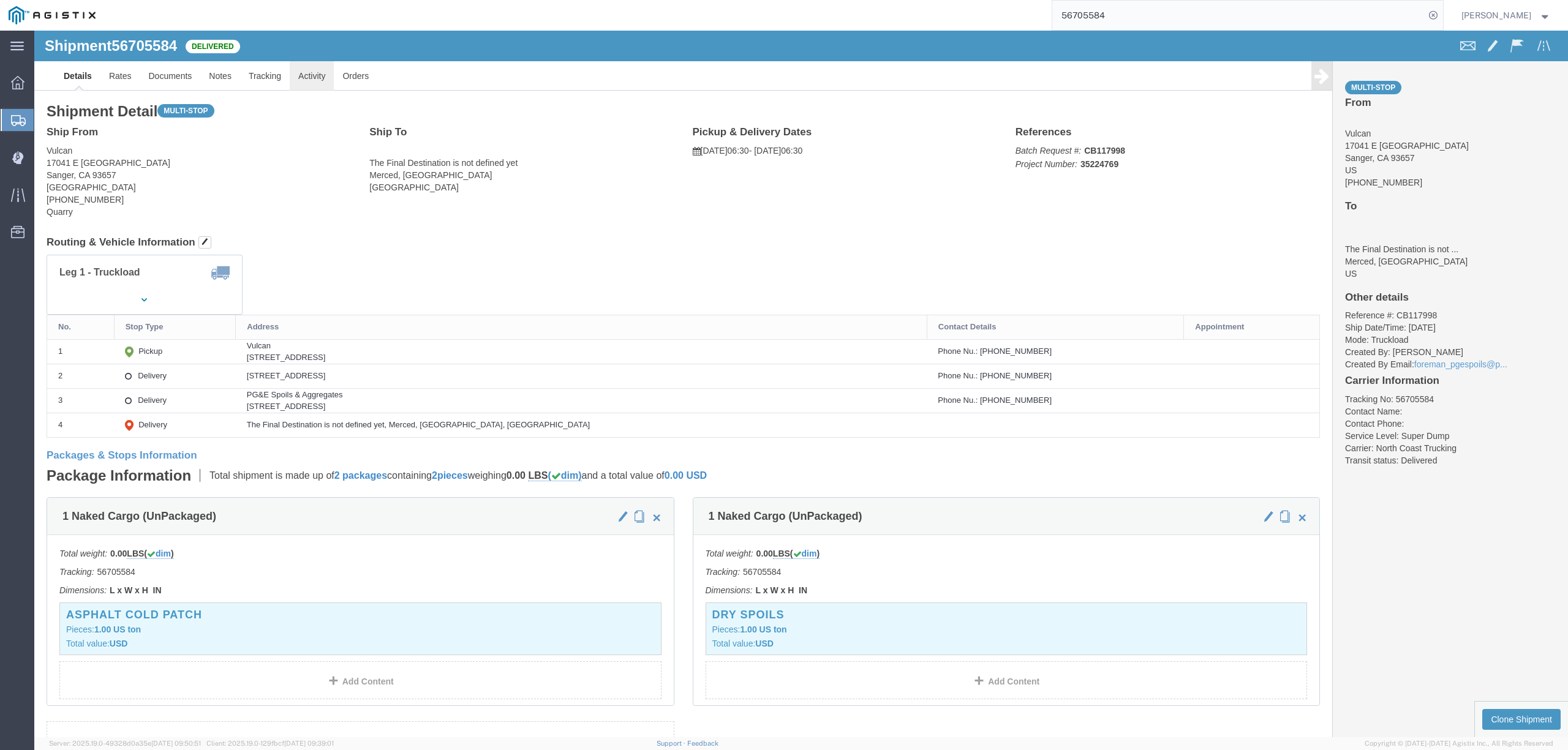
click link "Activity"
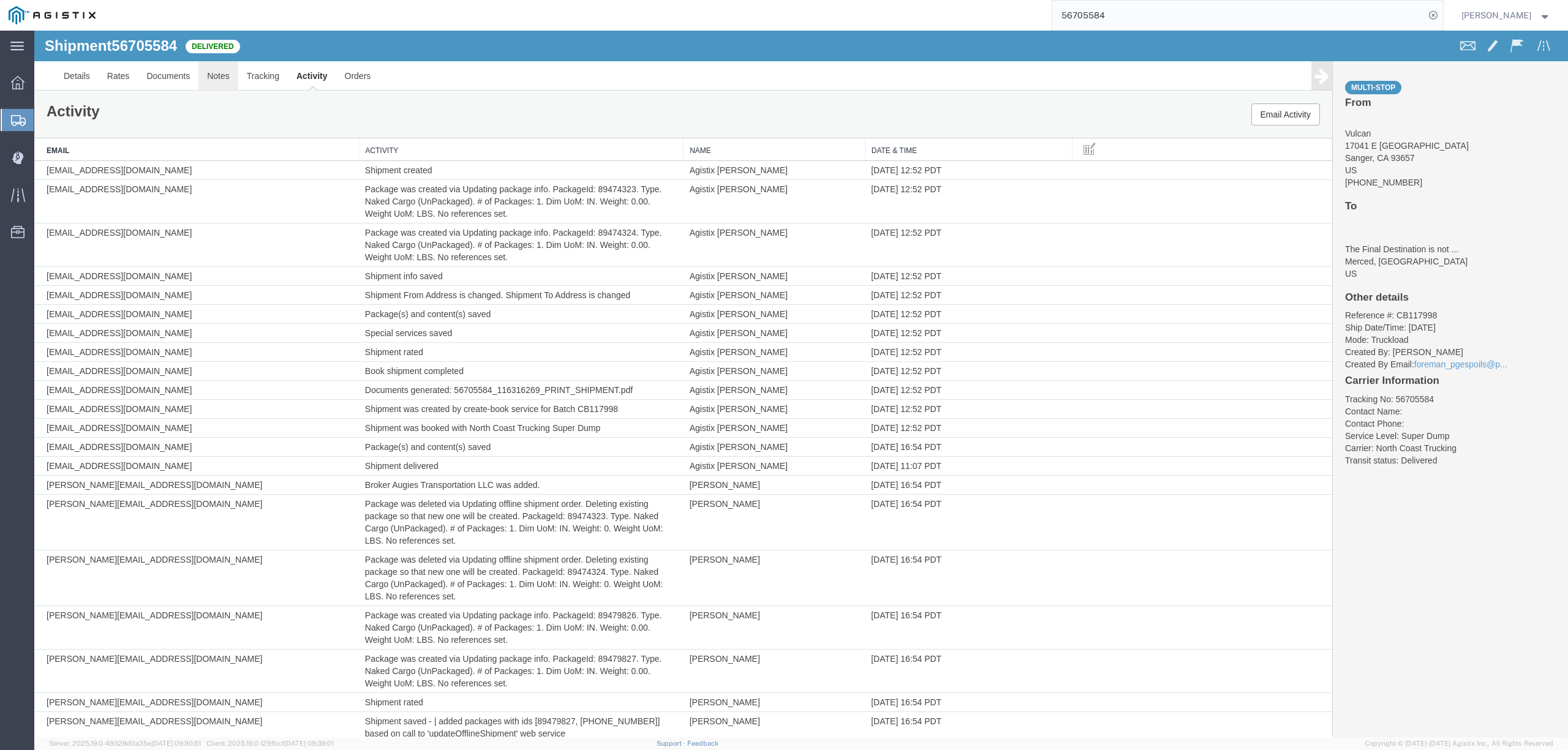
click at [235, 78] on link "Notes" at bounding box center [217, 76] width 39 height 30
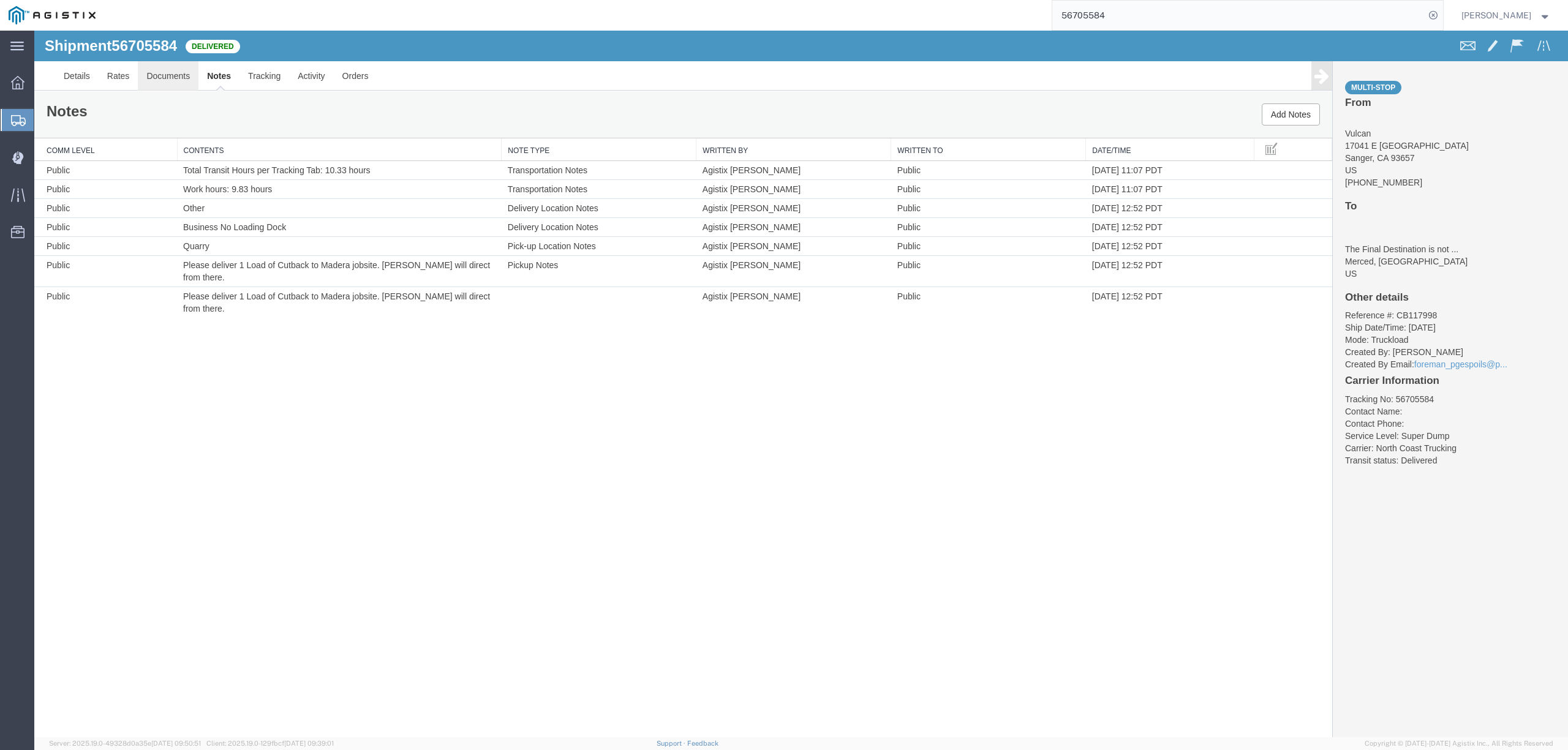
click at [164, 78] on link "Documents" at bounding box center [167, 76] width 61 height 30
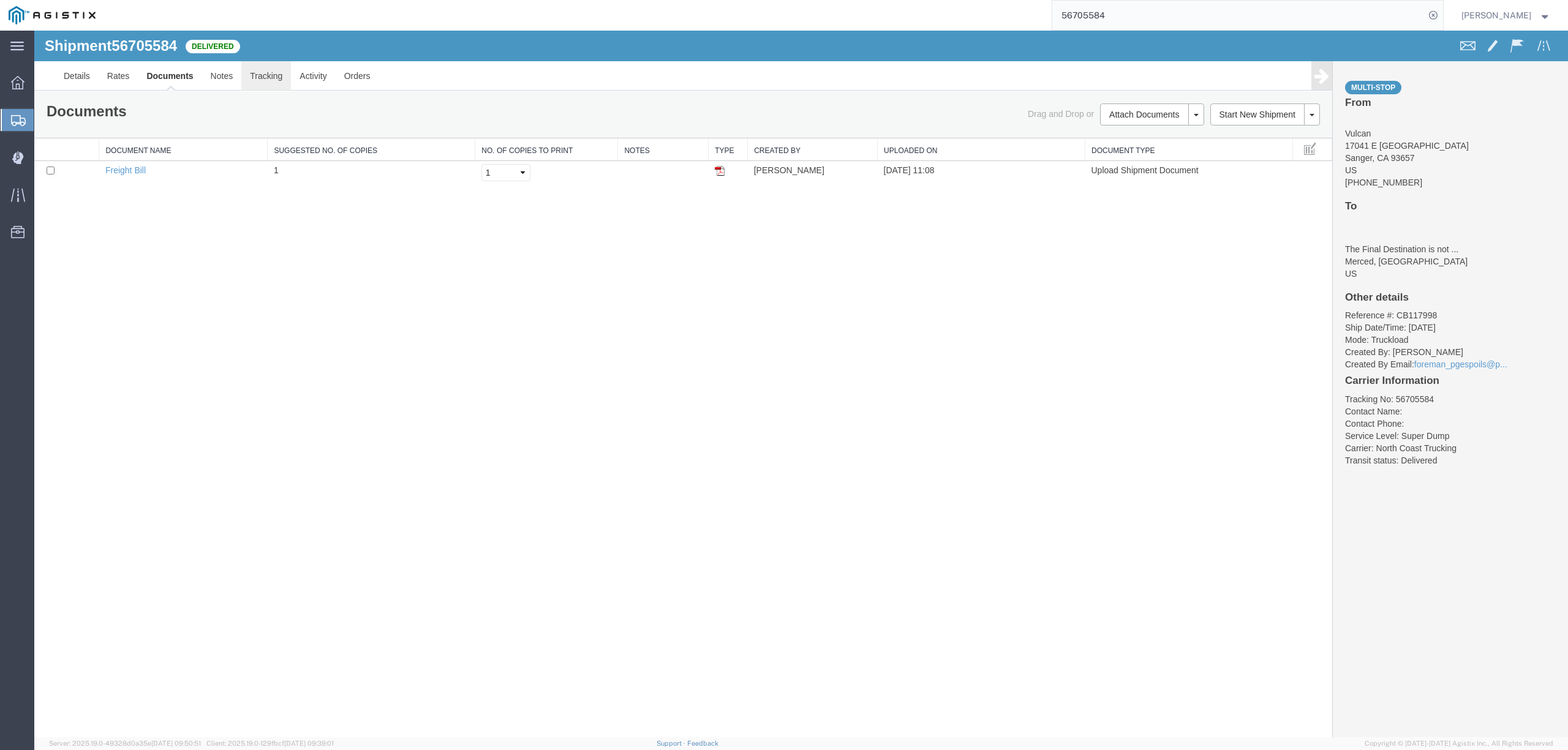
click at [270, 77] on link "Tracking" at bounding box center [266, 76] width 50 height 30
